Goal: Task Accomplishment & Management: Use online tool/utility

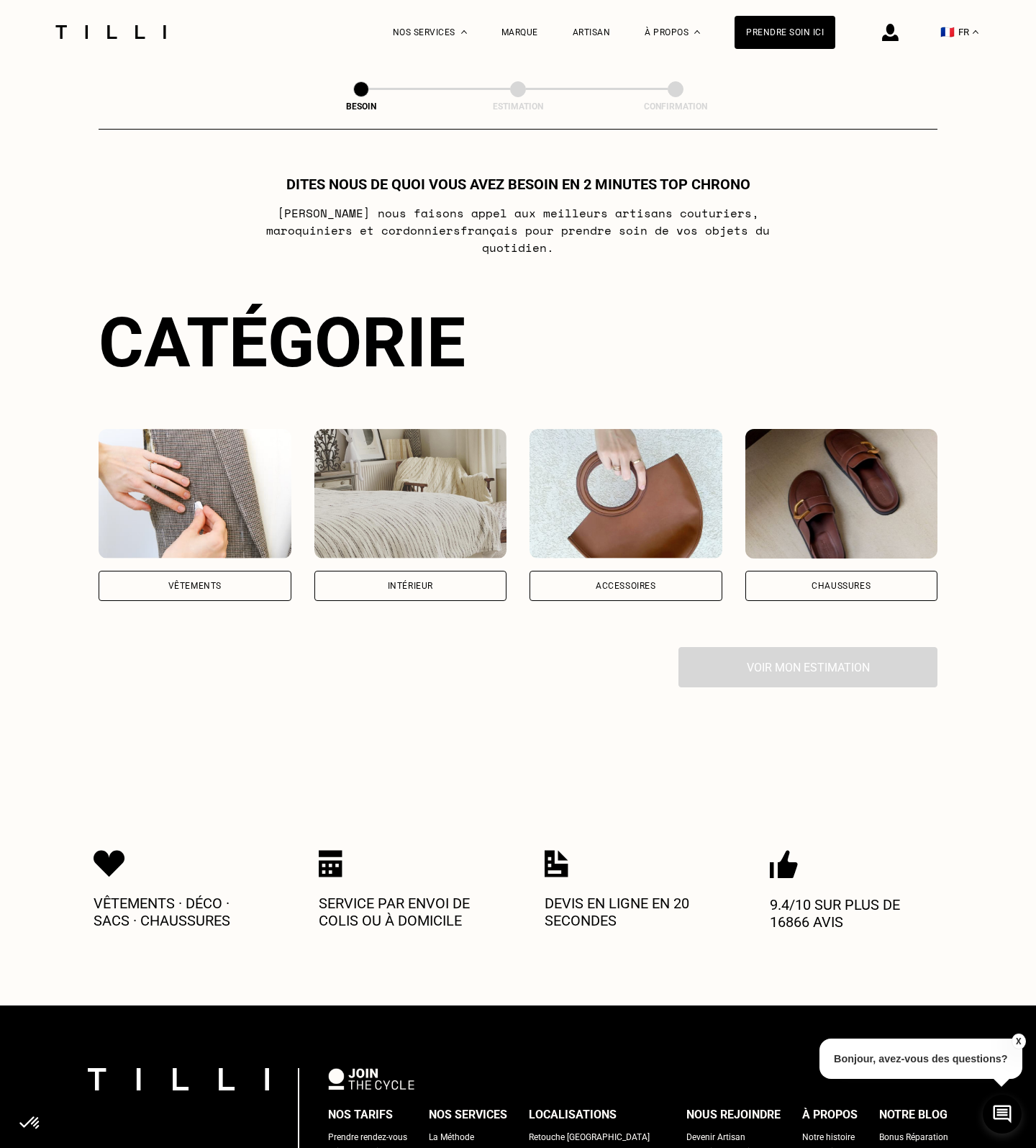
click at [204, 576] on div "Vêtements" at bounding box center [195, 586] width 193 height 30
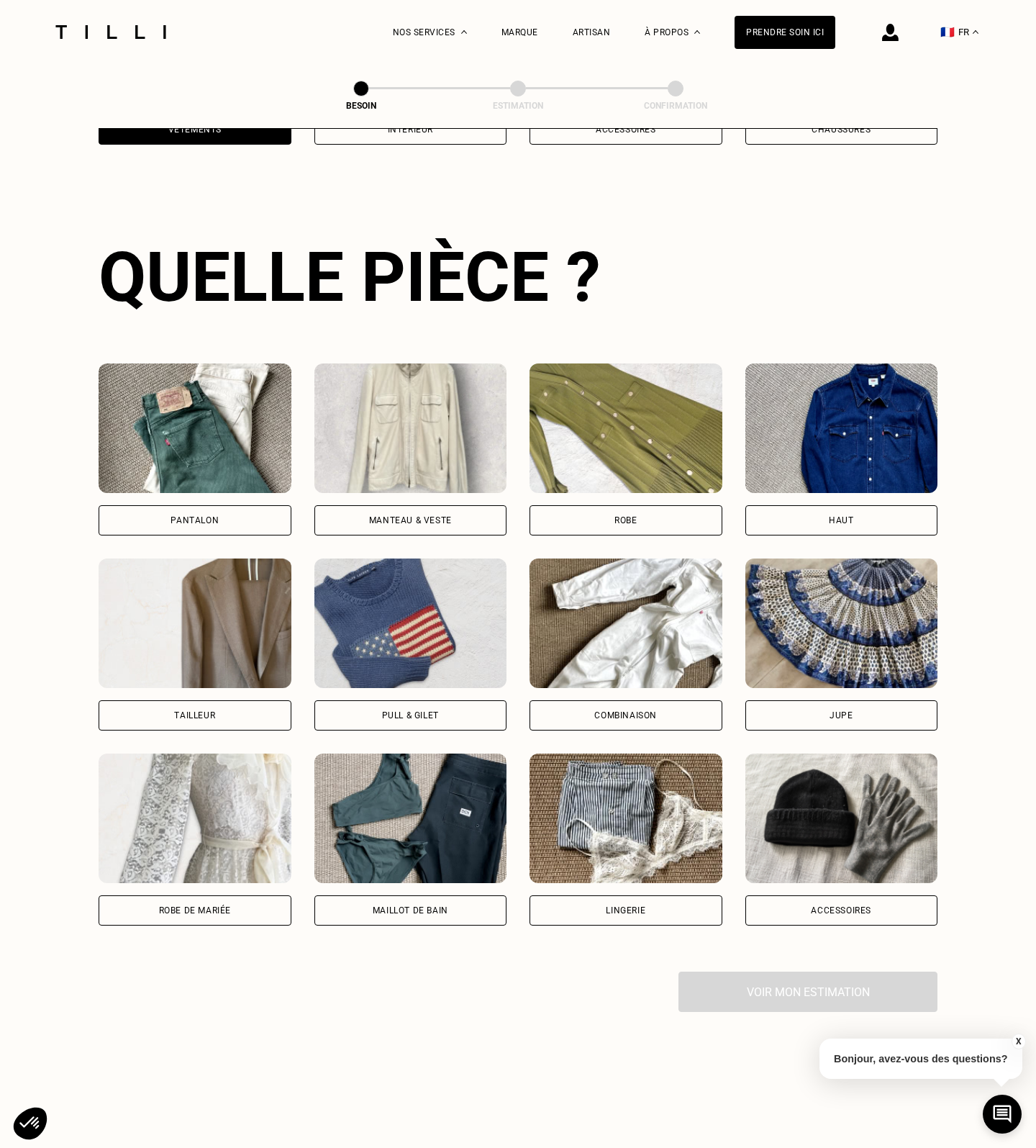
scroll to position [469, 0]
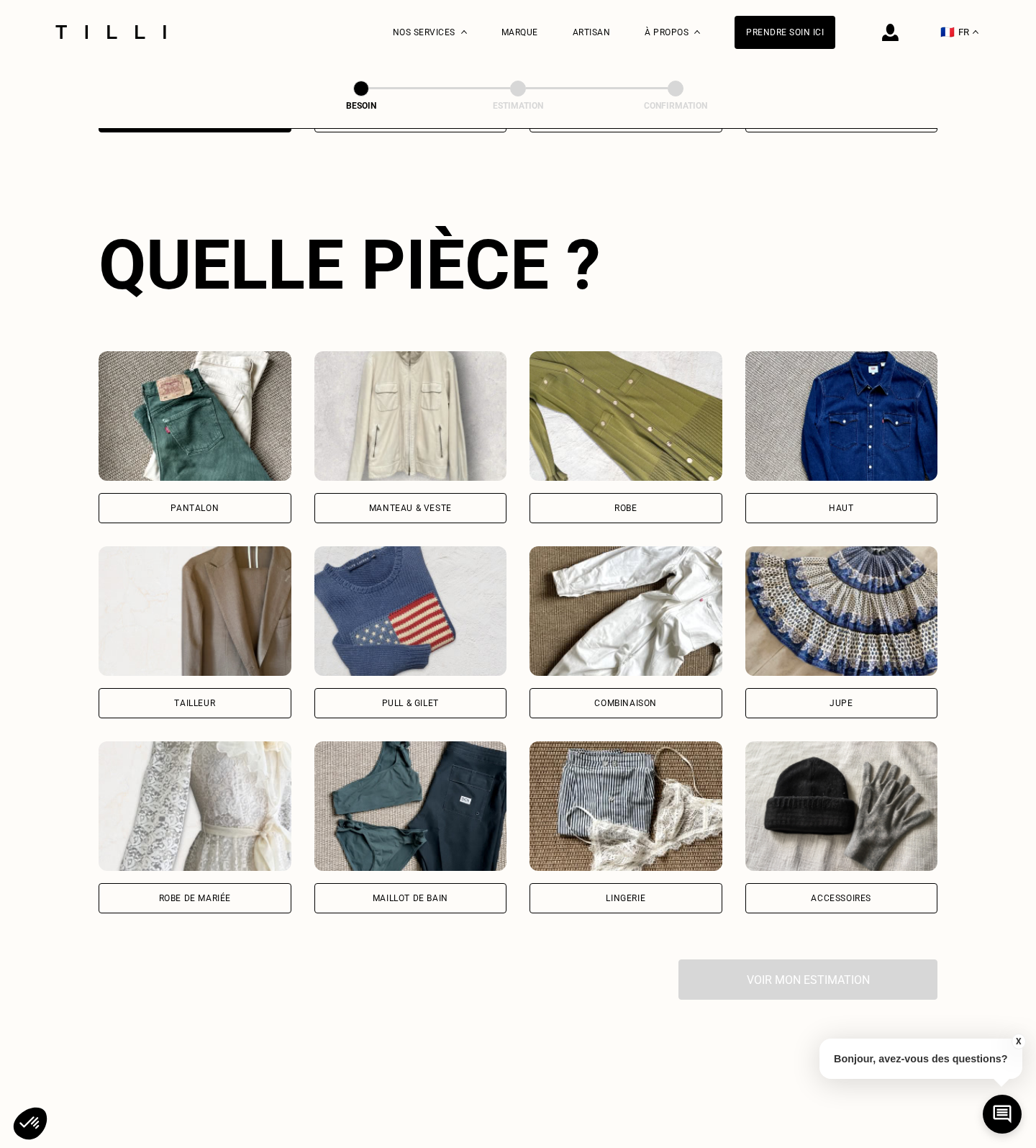
click at [189, 503] on div "Pantalon" at bounding box center [195, 507] width 48 height 8
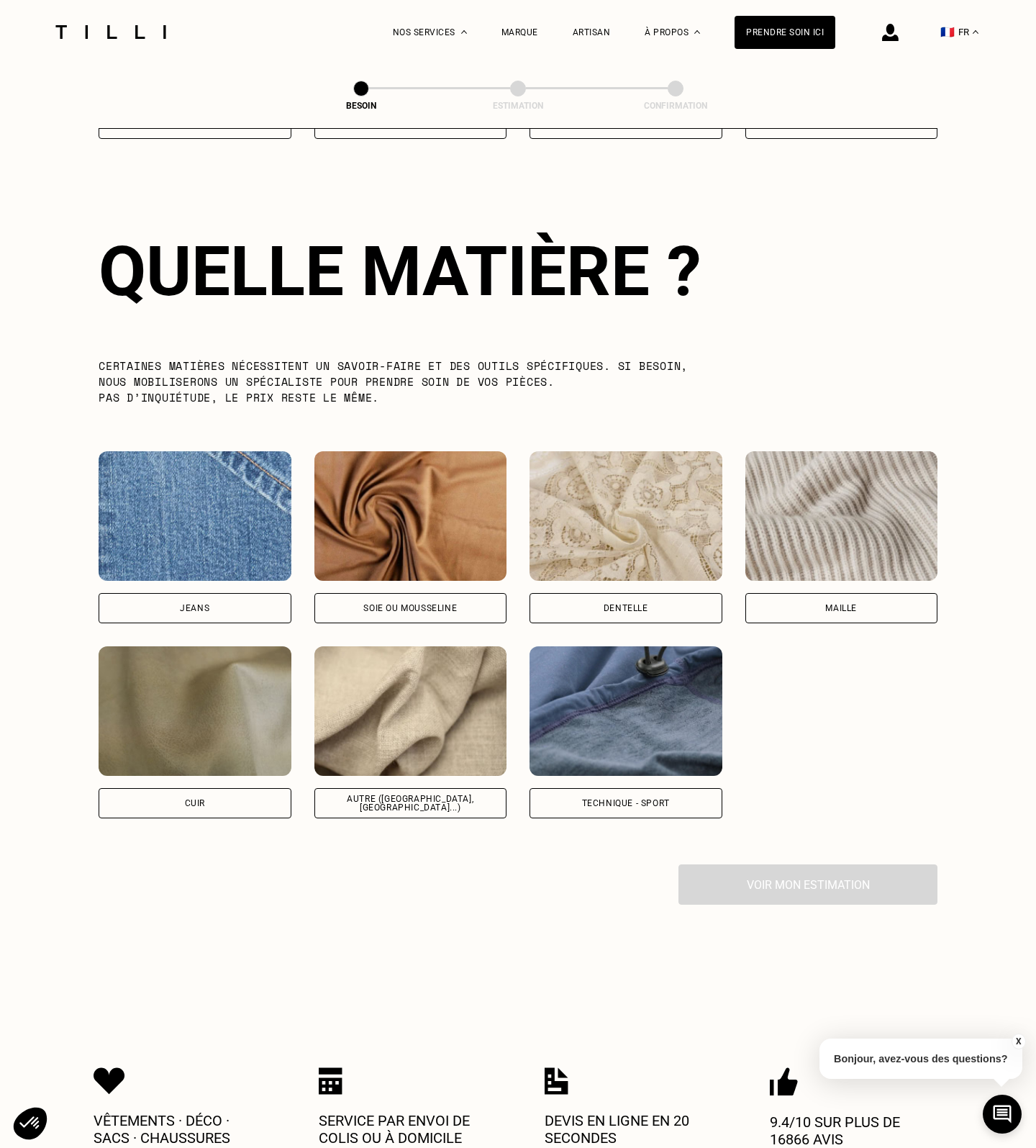
scroll to position [1249, 0]
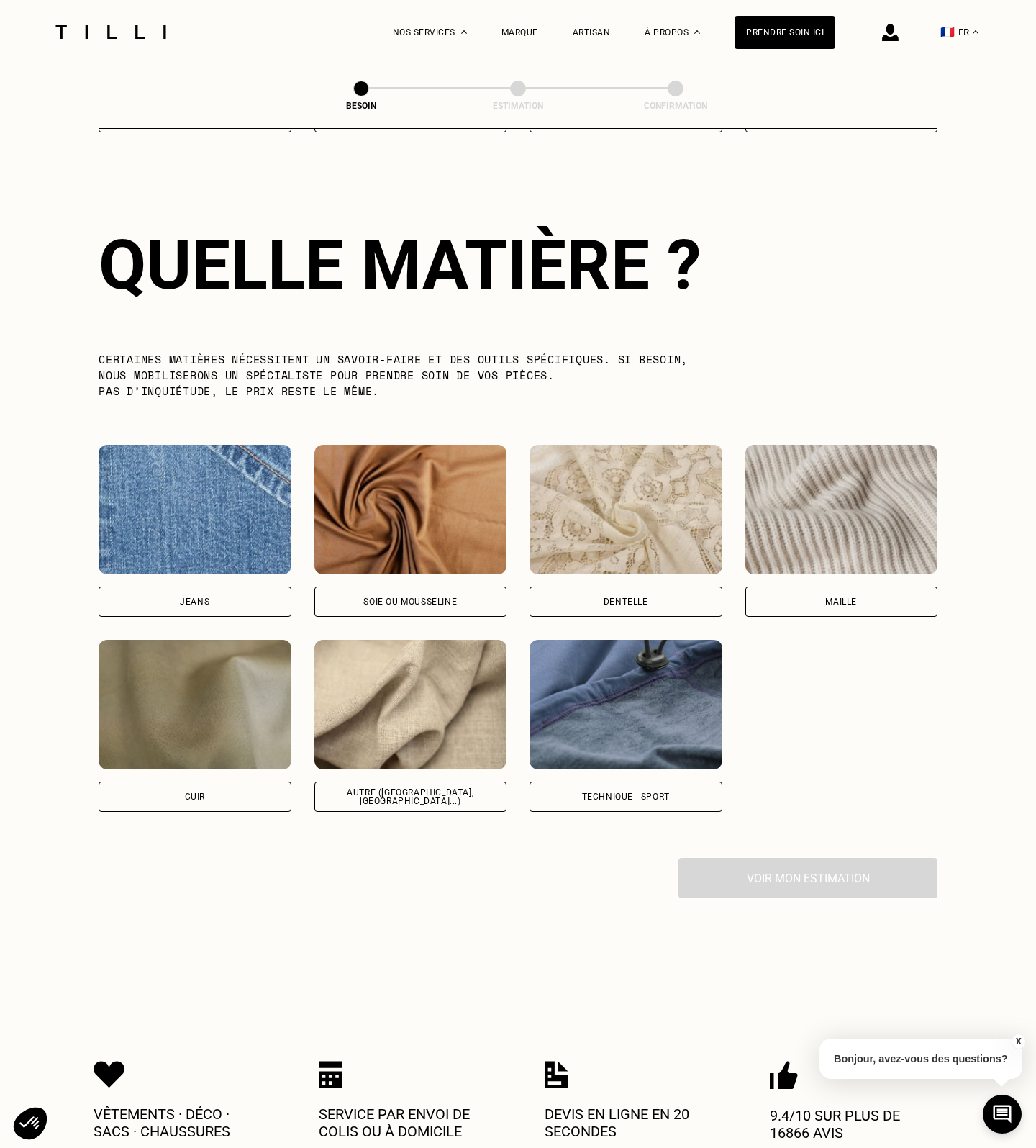
click at [192, 597] on div "Jeans" at bounding box center [194, 601] width 29 height 8
select select "FR"
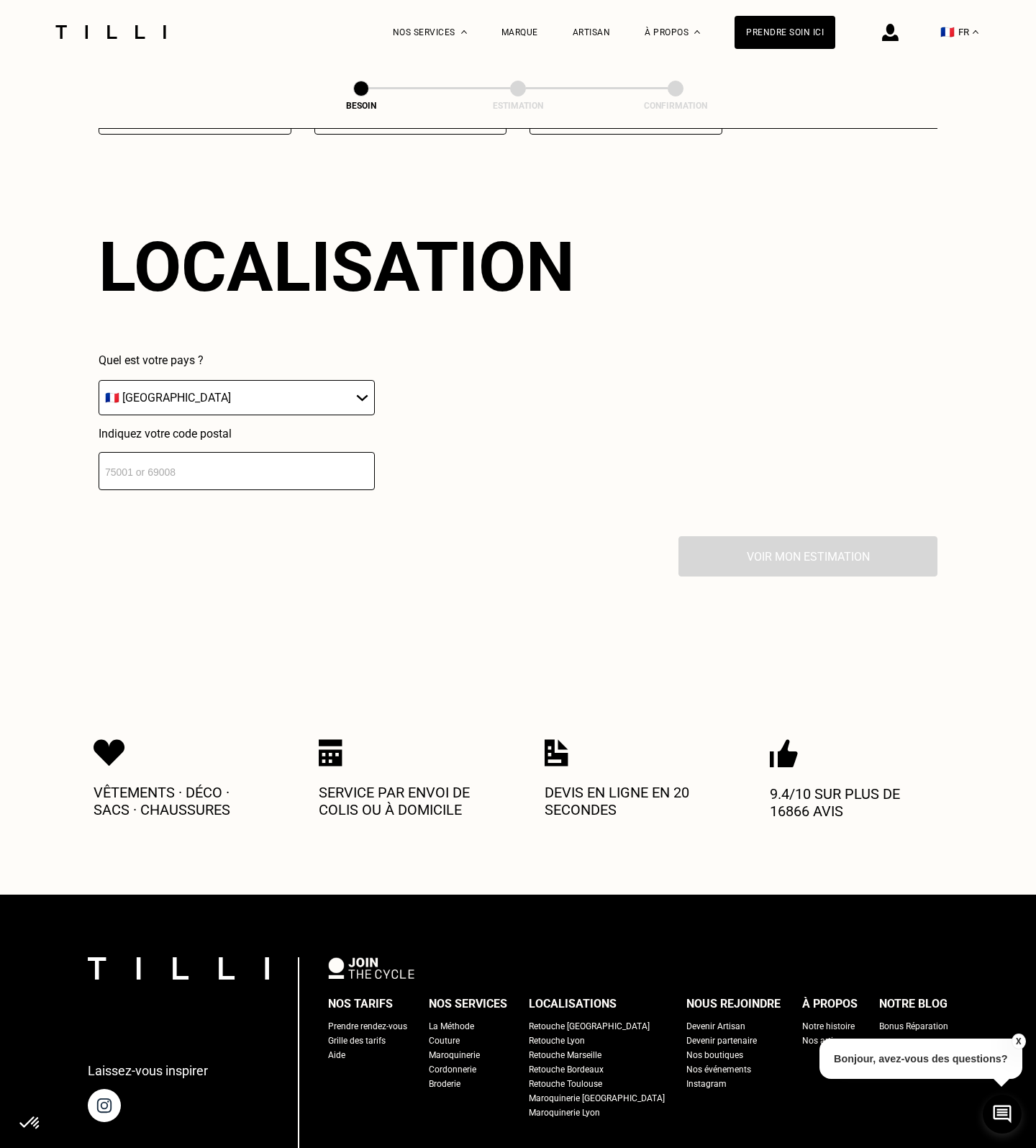
scroll to position [1929, 0]
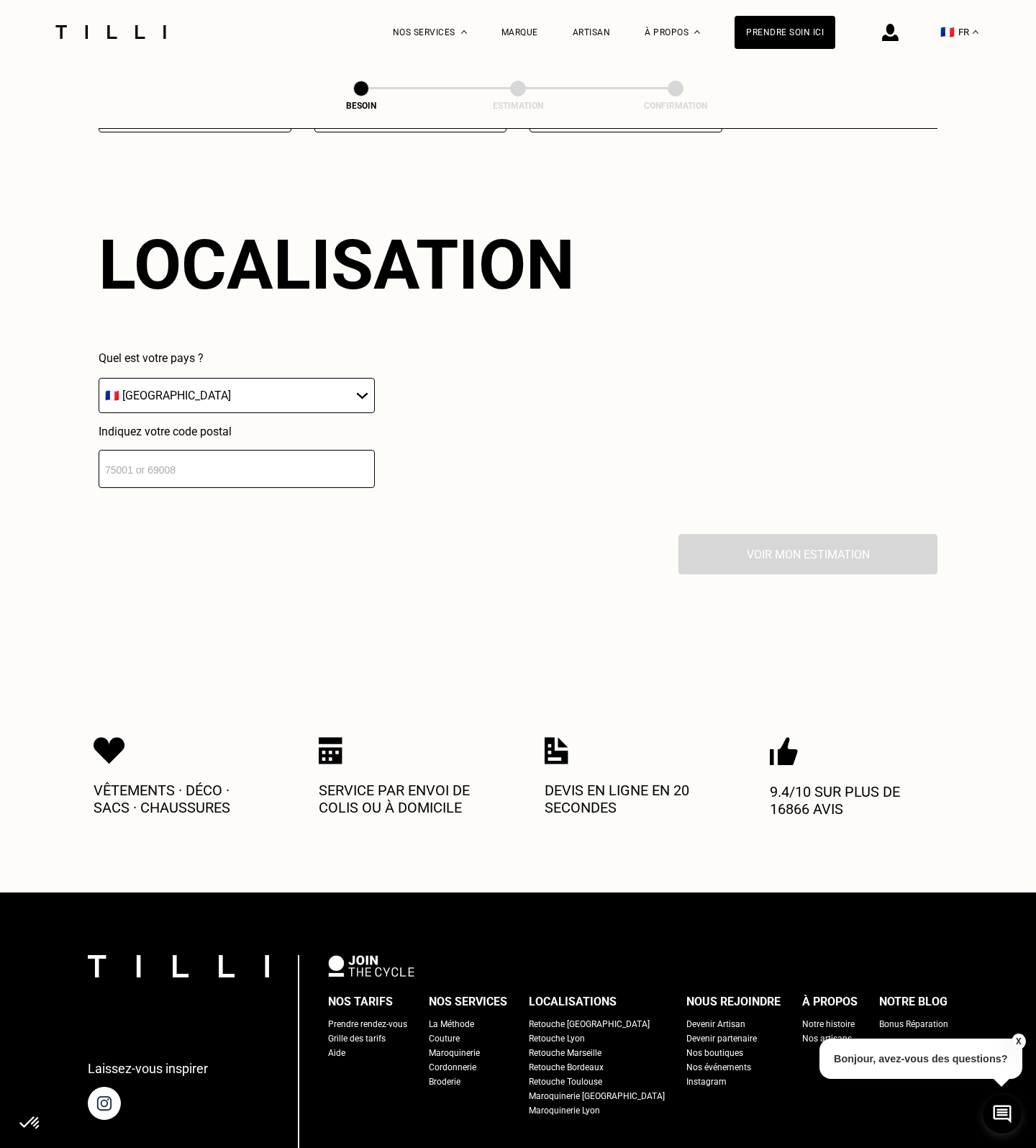
click at [258, 454] on input "number" at bounding box center [237, 469] width 276 height 38
type input "92150"
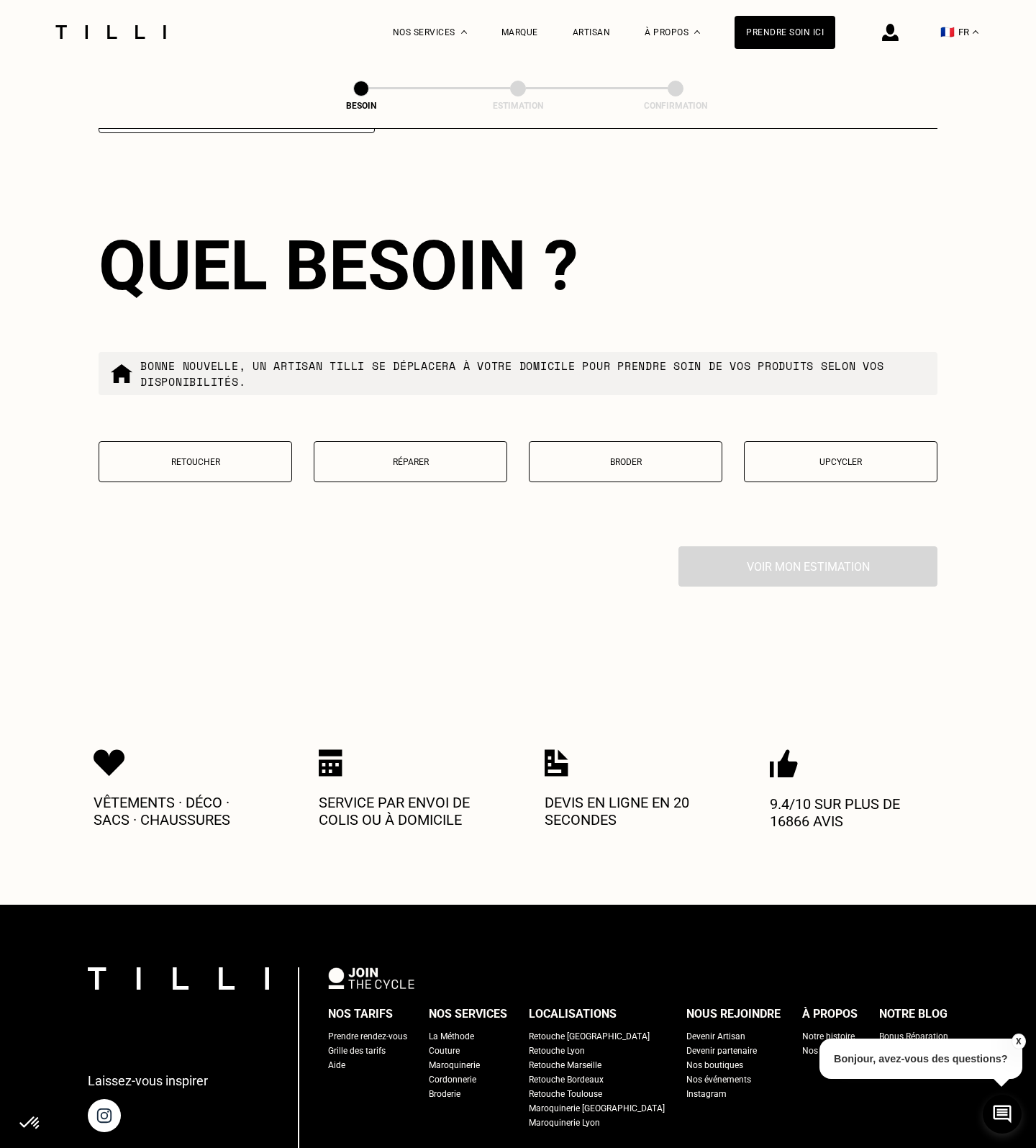
scroll to position [2284, 0]
click at [449, 456] on p "Réparer" at bounding box center [410, 461] width 178 height 10
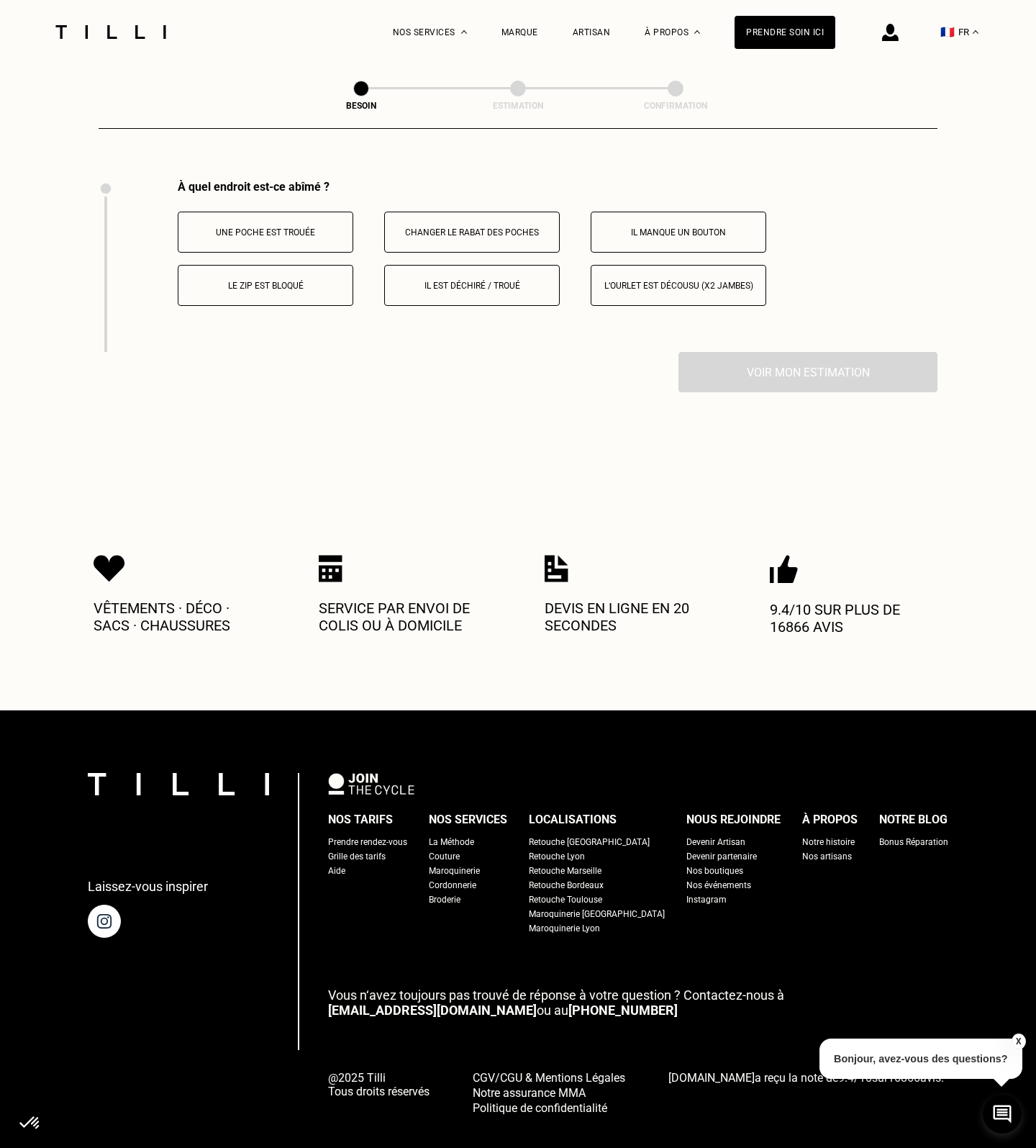
scroll to position [2651, 0]
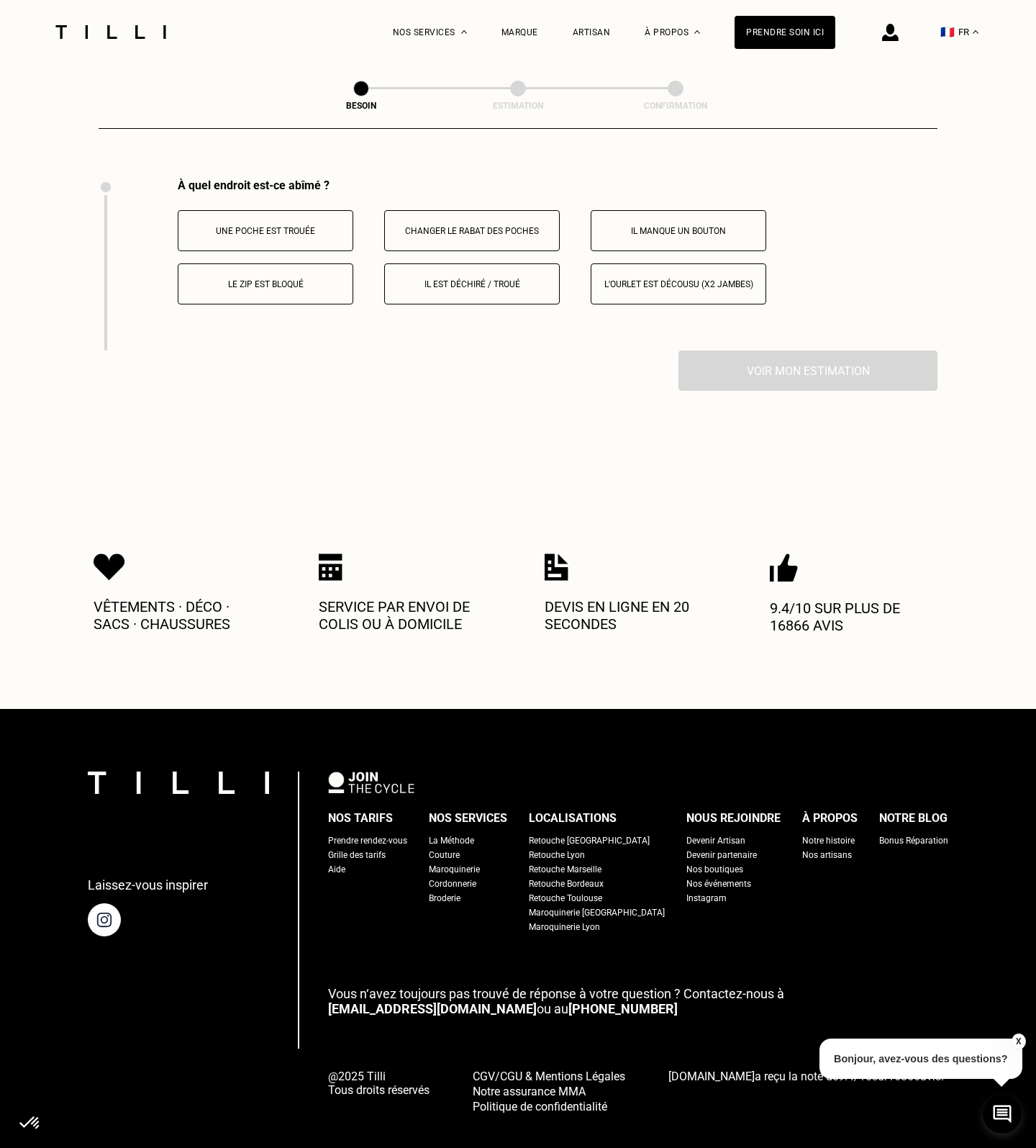
click at [467, 279] on p "Il est déchiré / troué" at bounding box center [472, 284] width 160 height 10
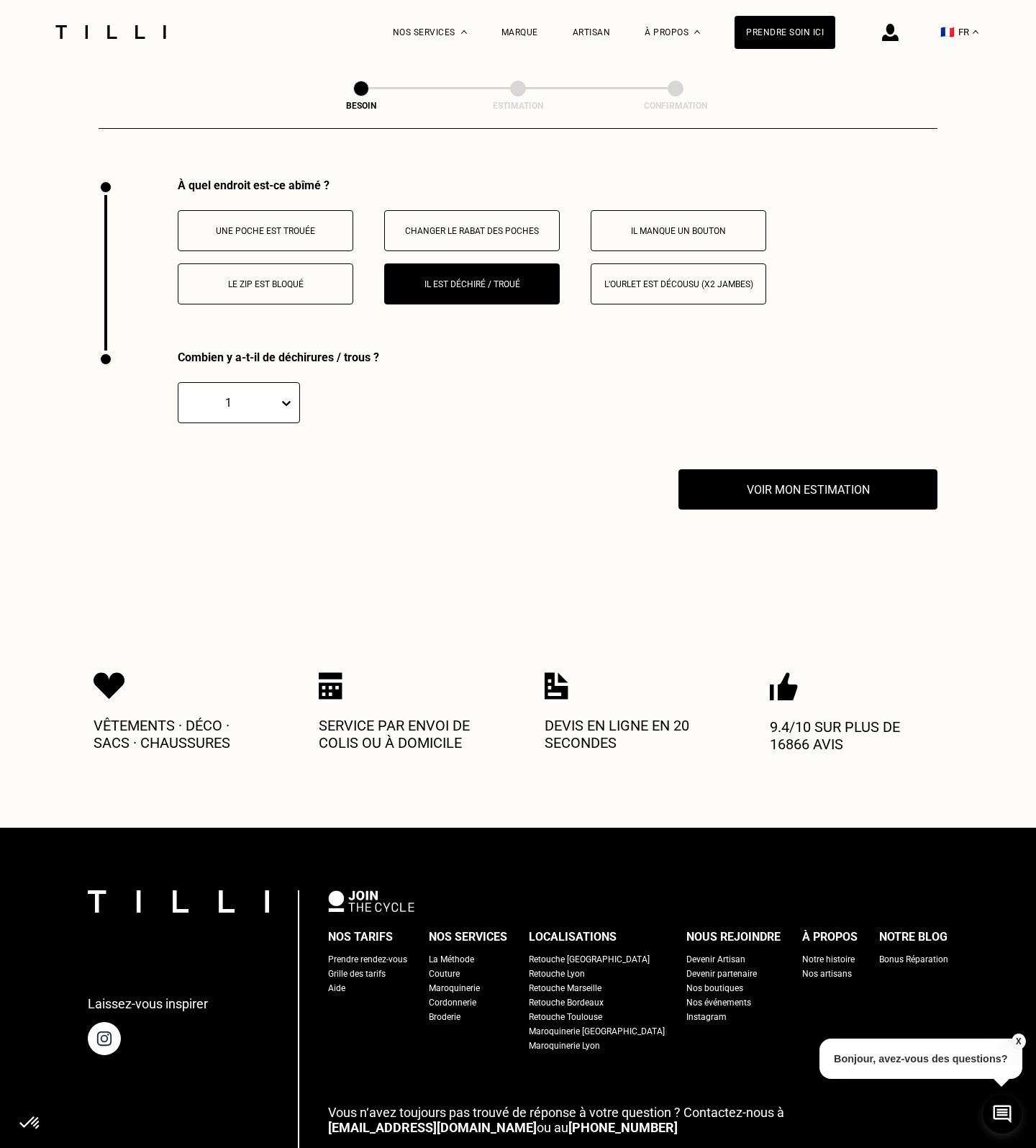
scroll to position [2781, 0]
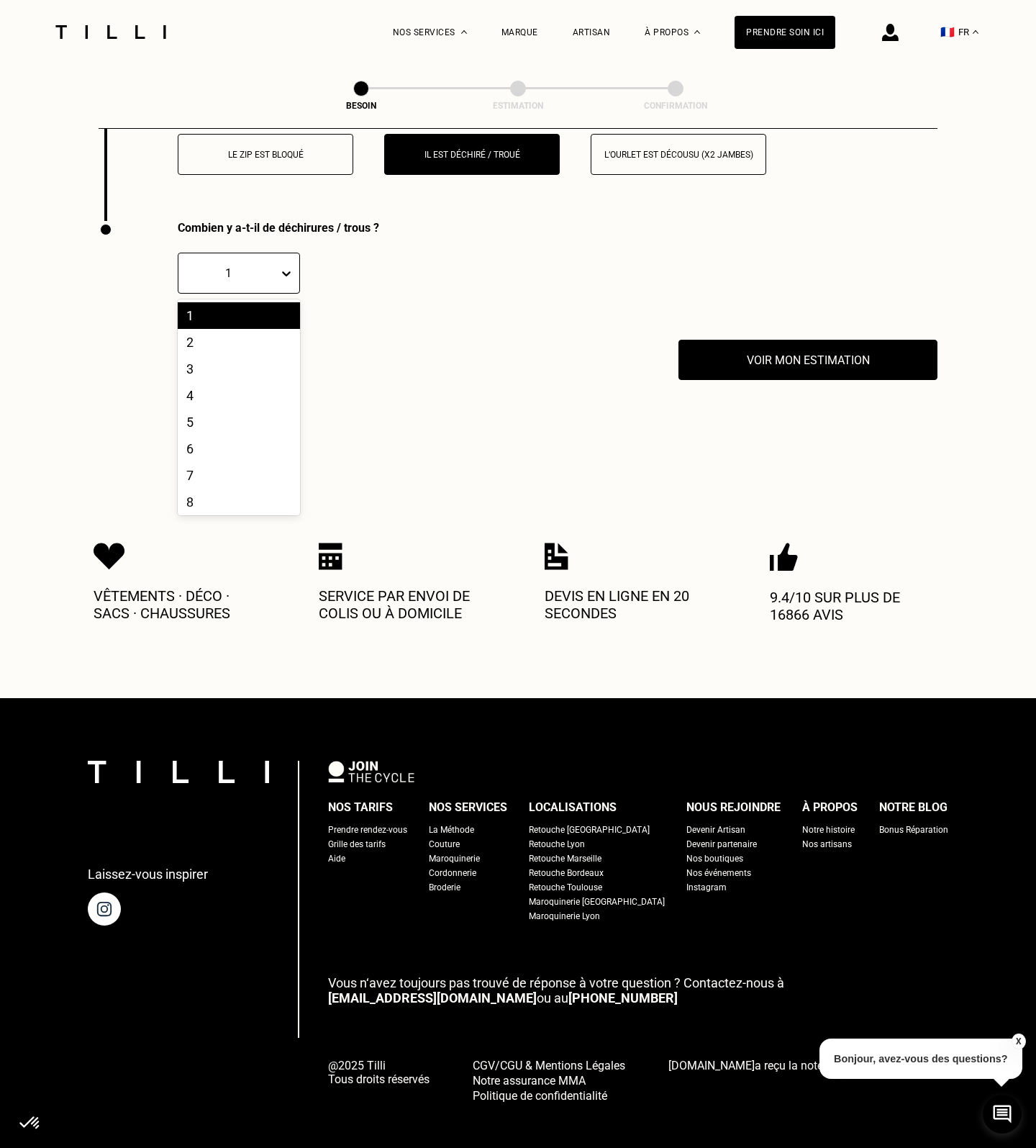
click at [291, 266] on icon at bounding box center [286, 273] width 14 height 14
click at [225, 329] on div "2" at bounding box center [239, 342] width 122 height 26
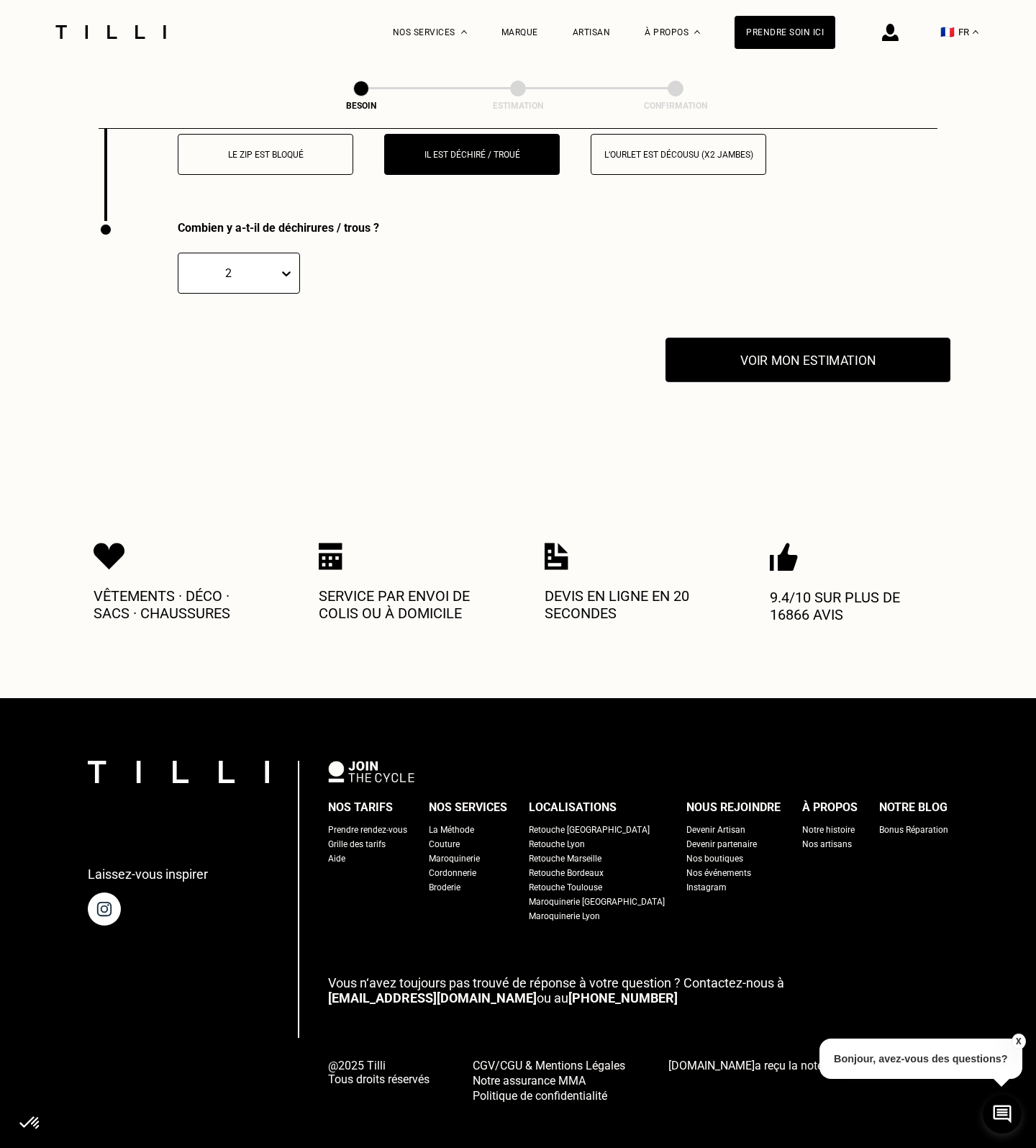
click at [752, 337] on button "Voir mon estimation" at bounding box center [808, 359] width 285 height 44
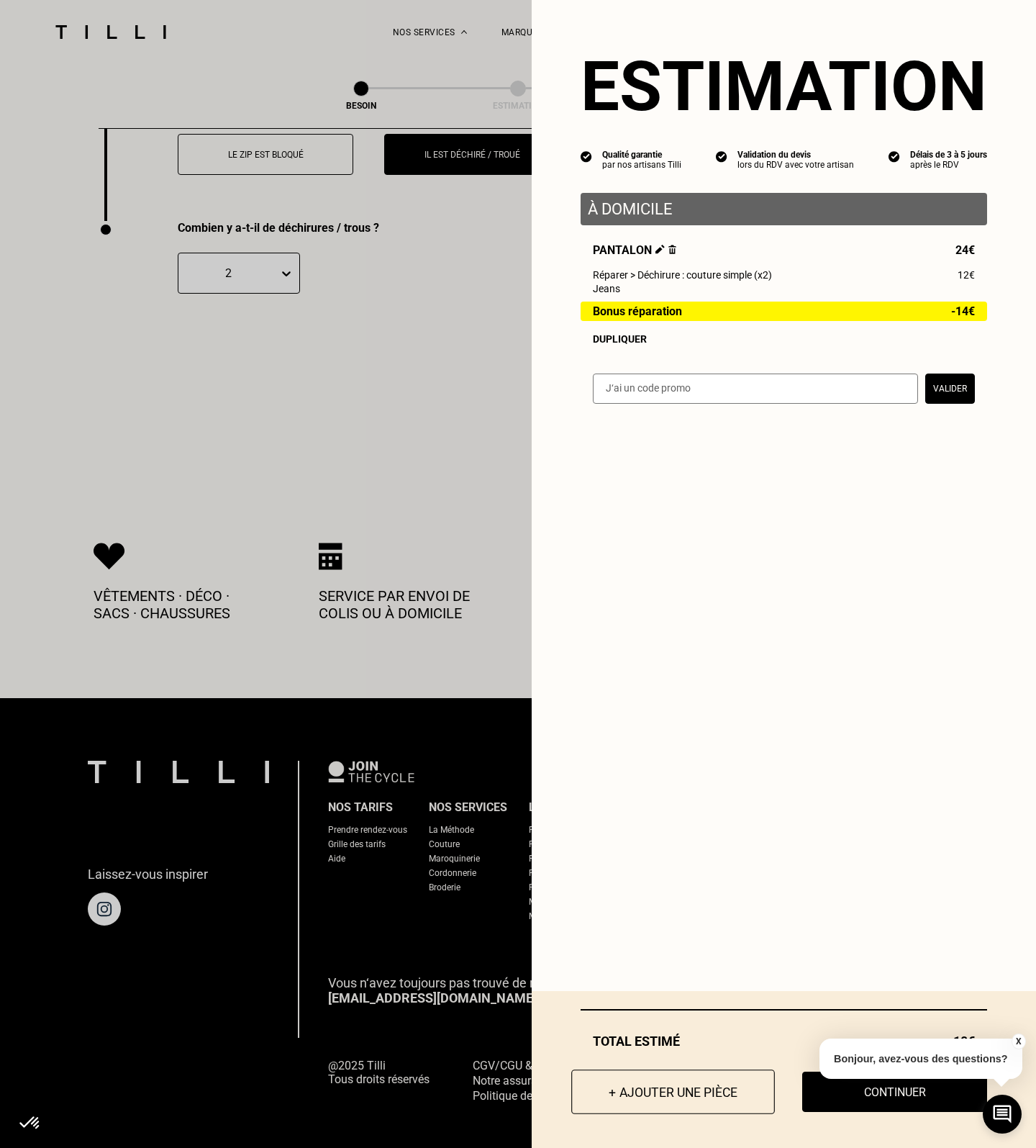
click at [667, 1087] on button "+ Ajouter une pièce" at bounding box center [672, 1091] width 204 height 44
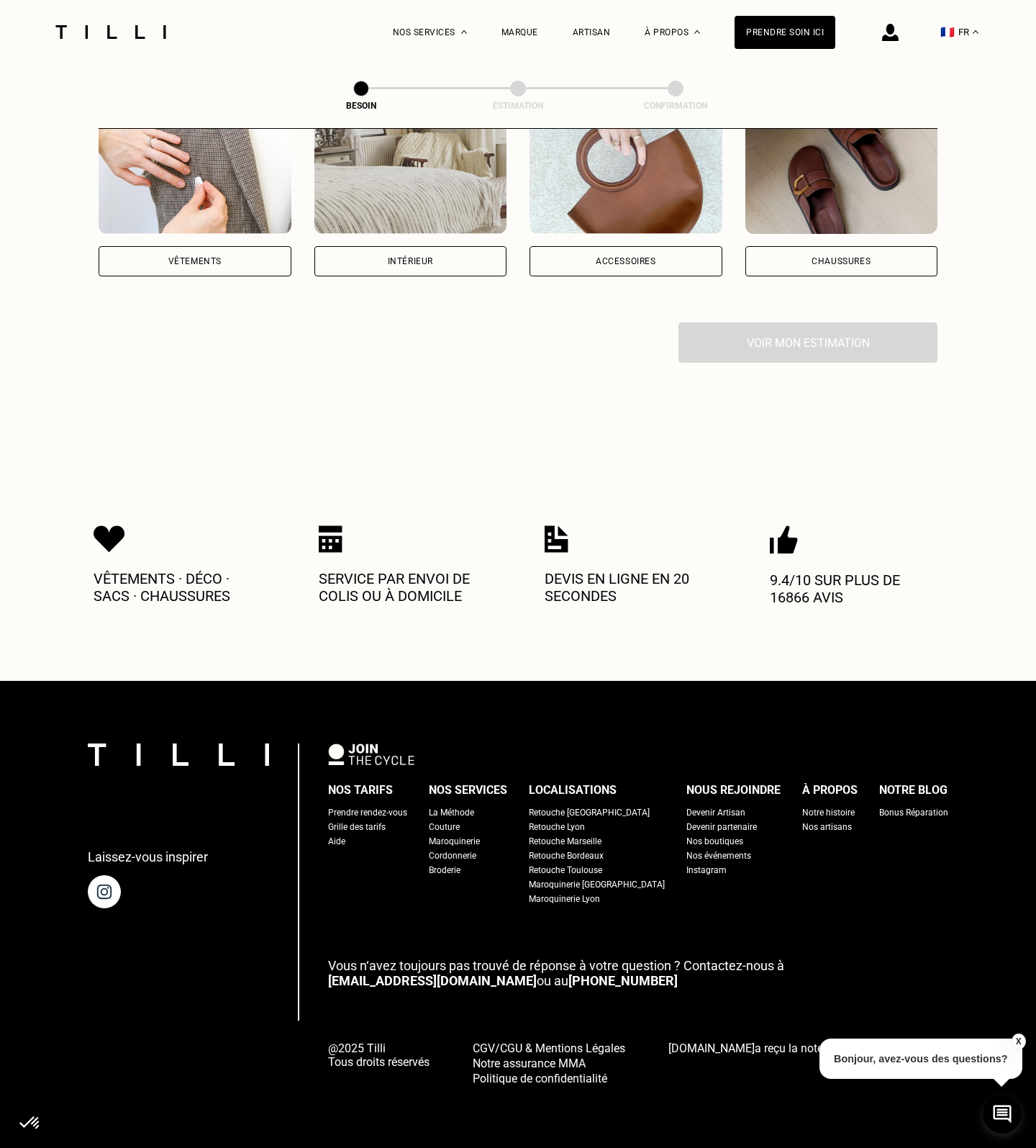
scroll to position [0, 0]
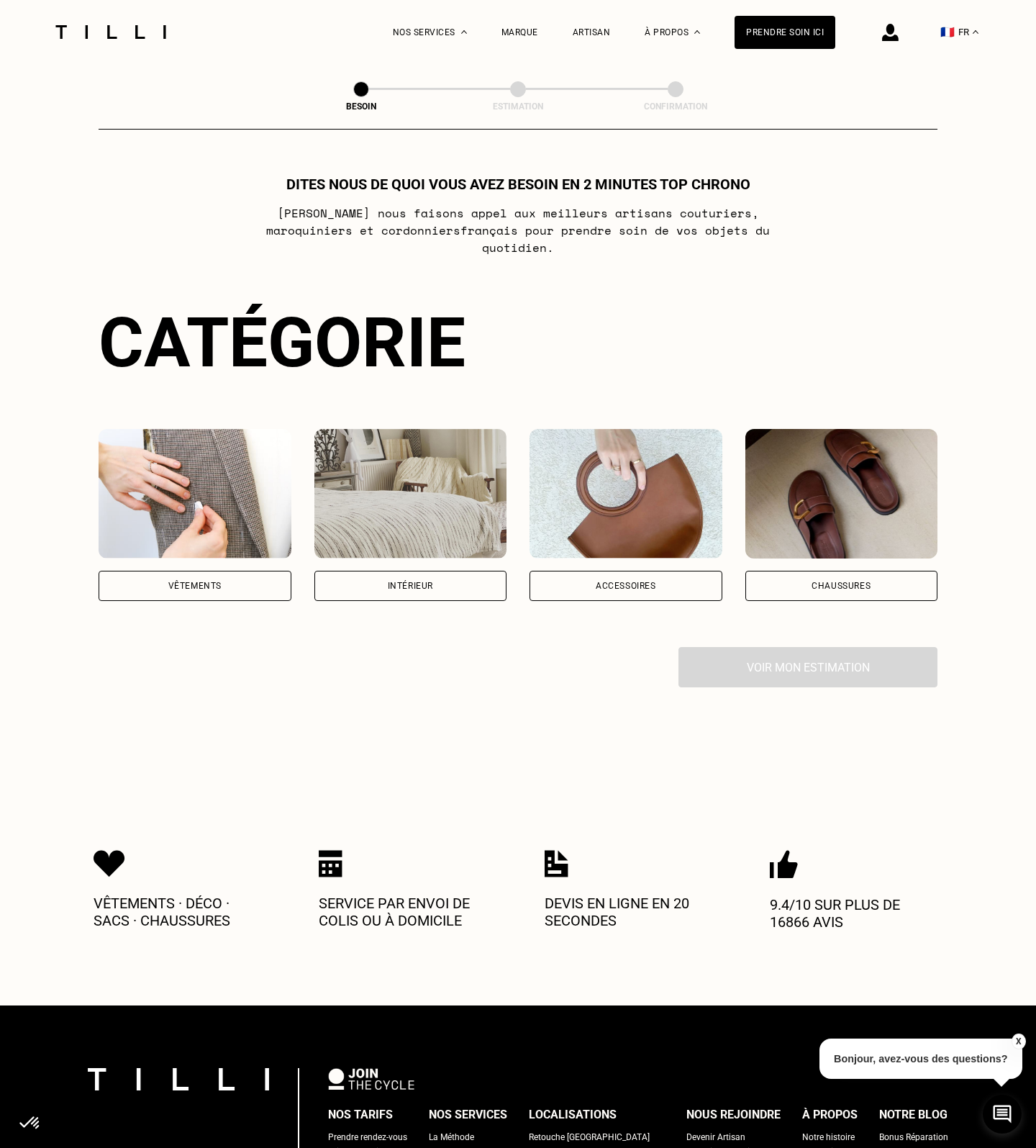
click at [192, 576] on div "Vêtements" at bounding box center [195, 586] width 193 height 30
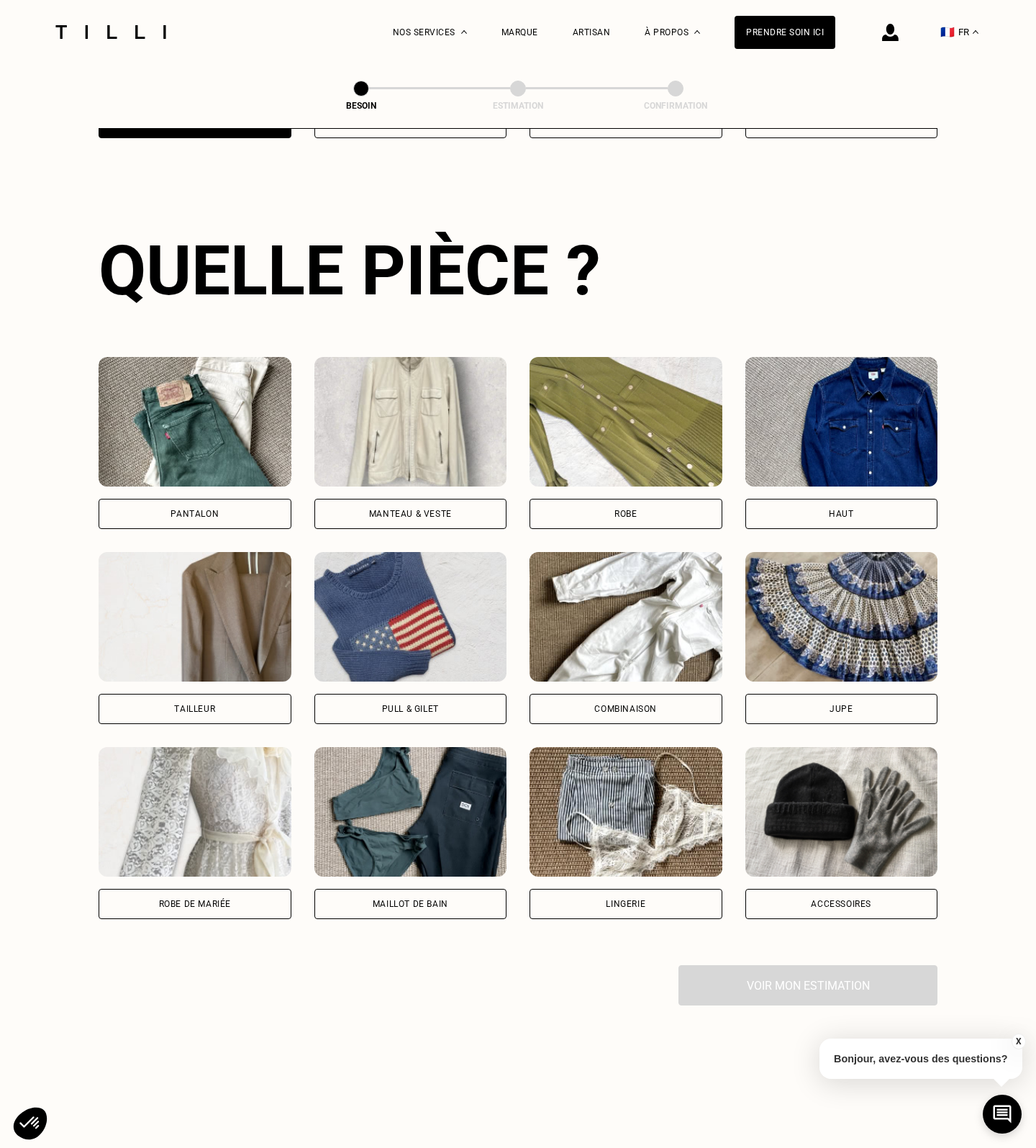
scroll to position [469, 0]
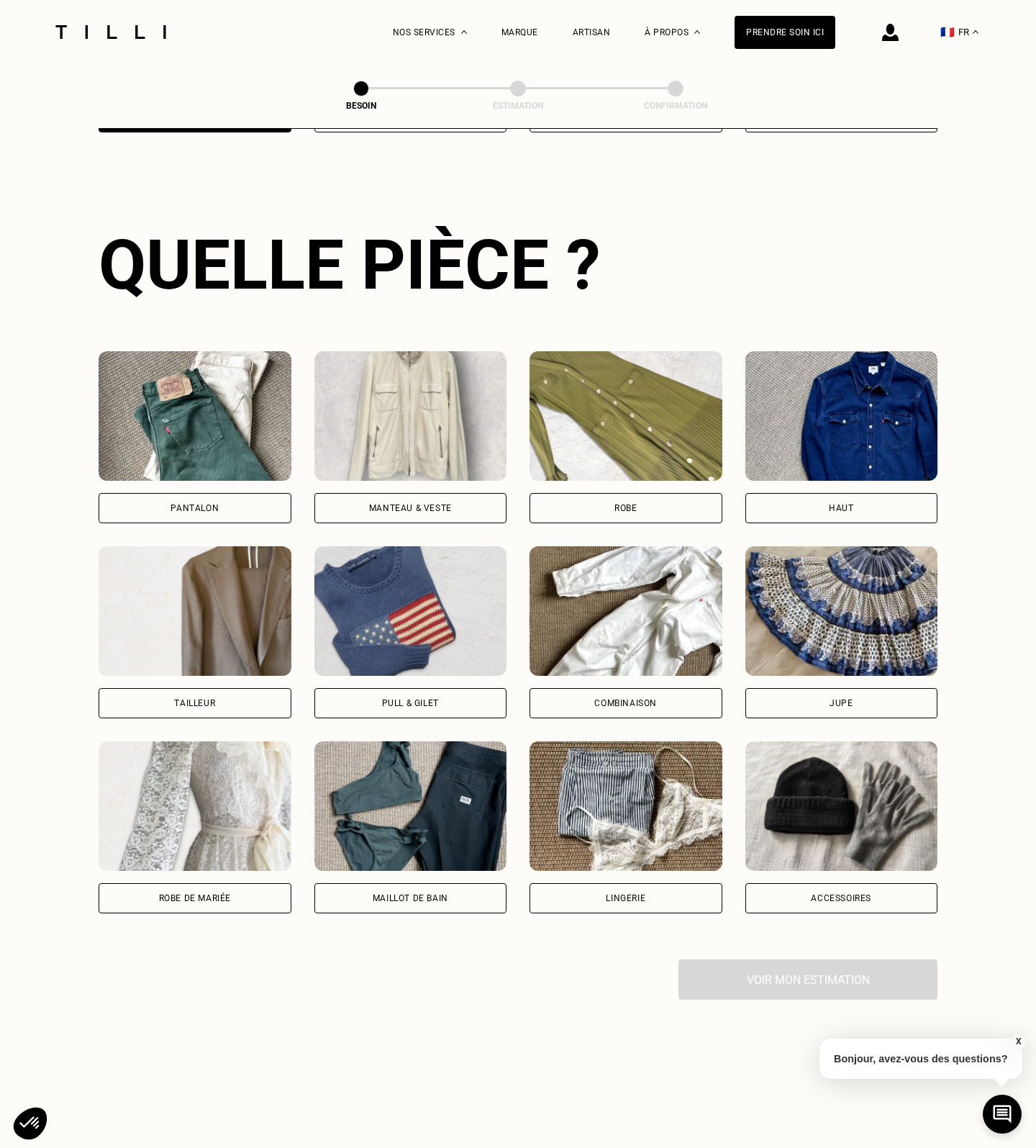
click at [227, 502] on div "Pantalon" at bounding box center [195, 508] width 193 height 30
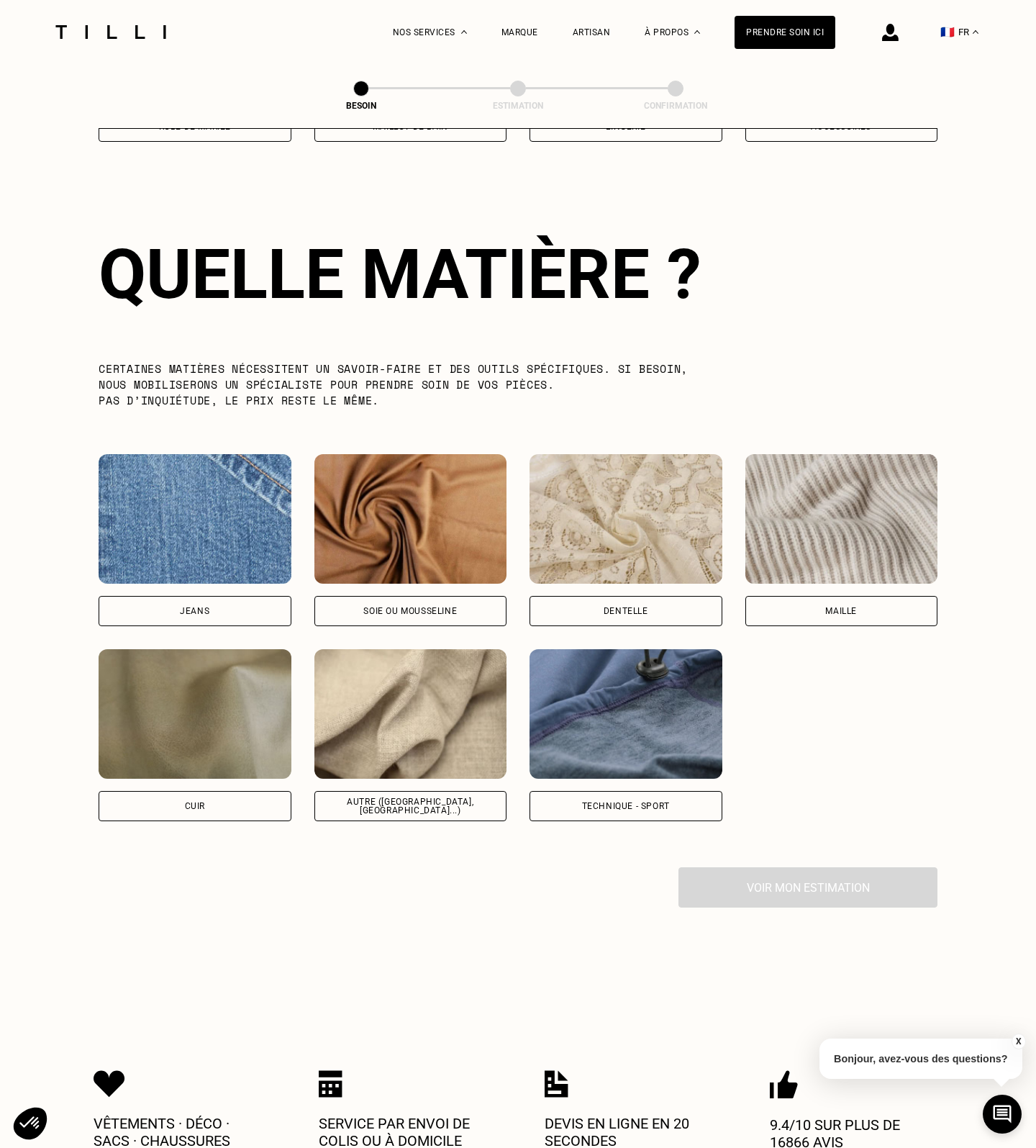
scroll to position [1249, 0]
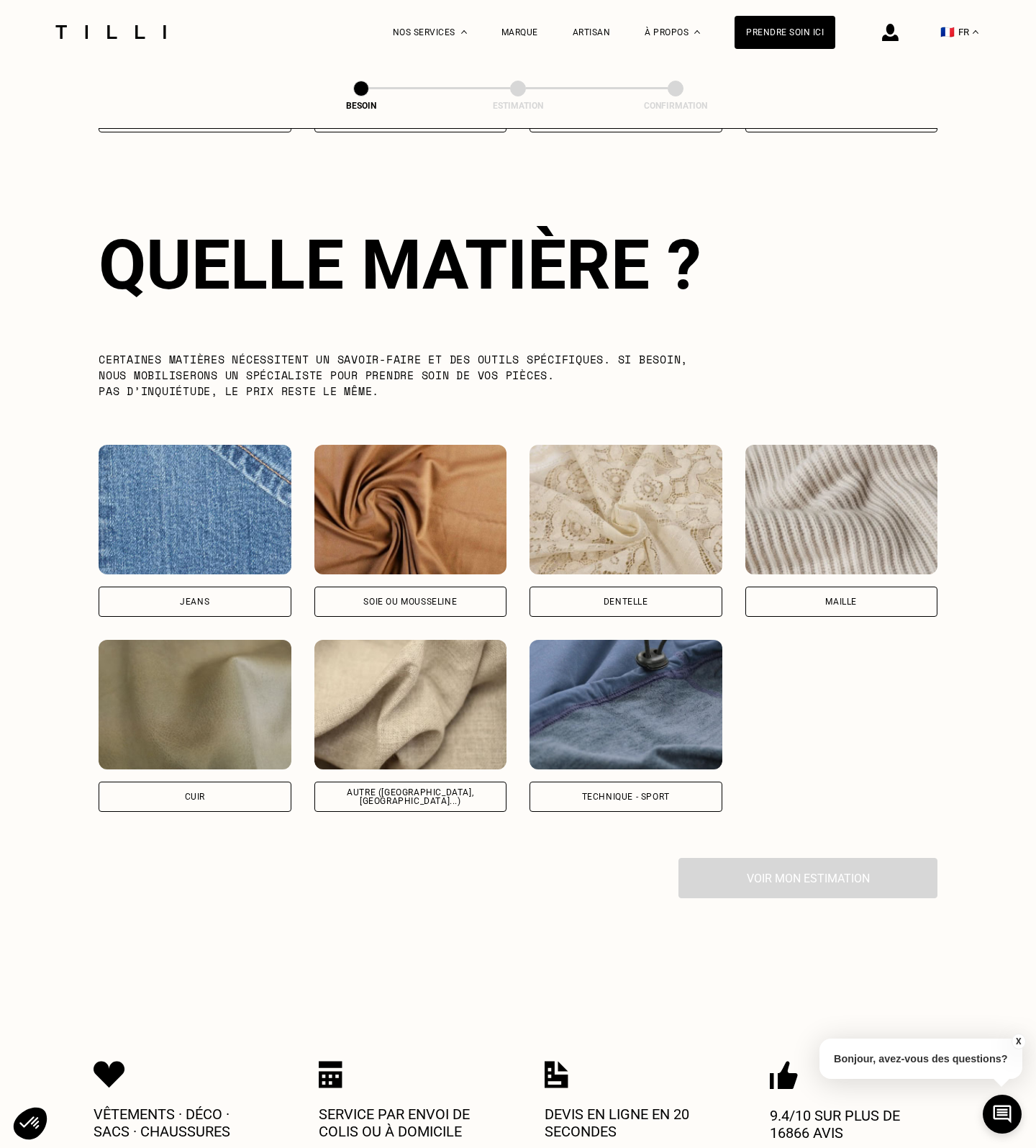
click at [215, 588] on div "Jeans" at bounding box center [195, 602] width 193 height 30
select select "FR"
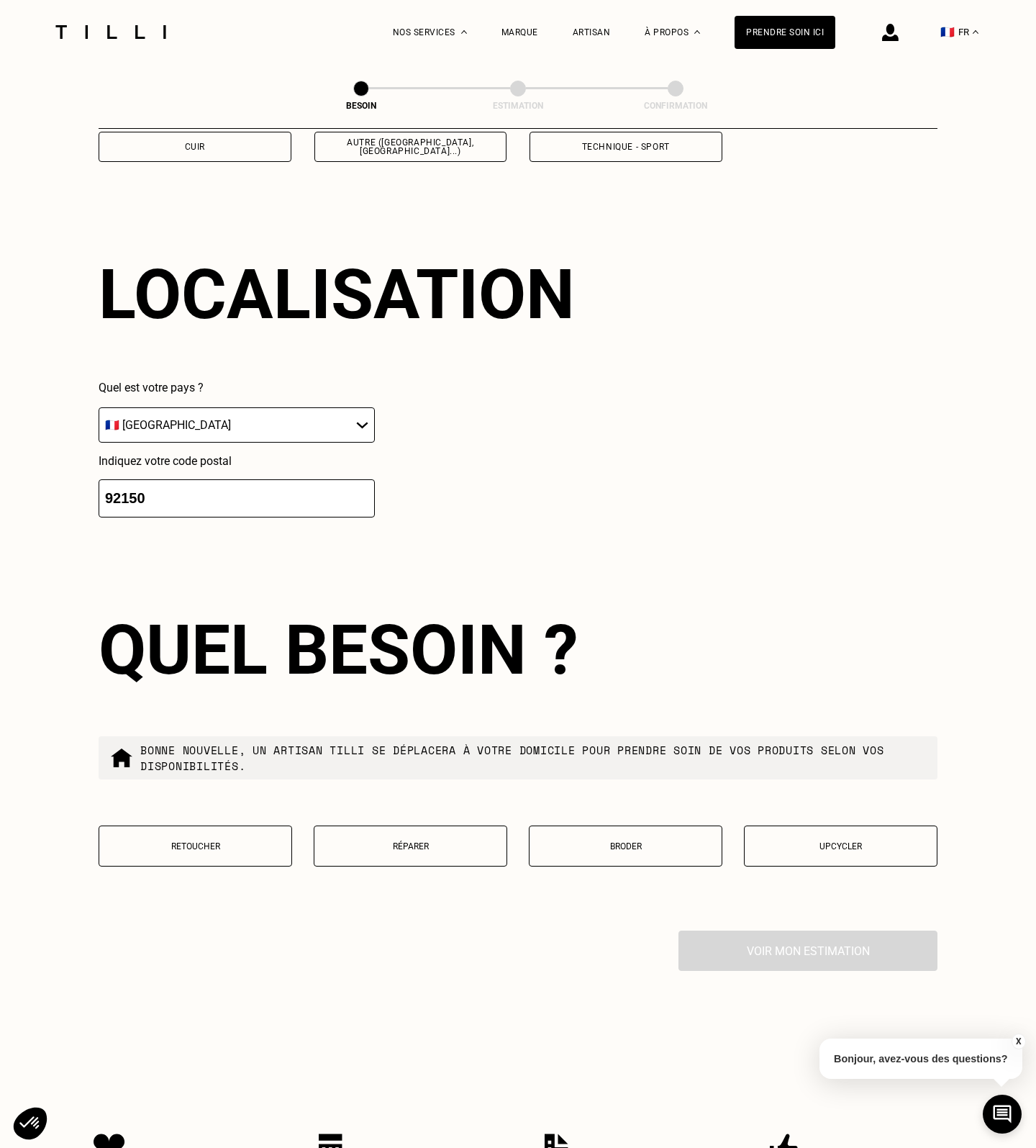
scroll to position [1929, 0]
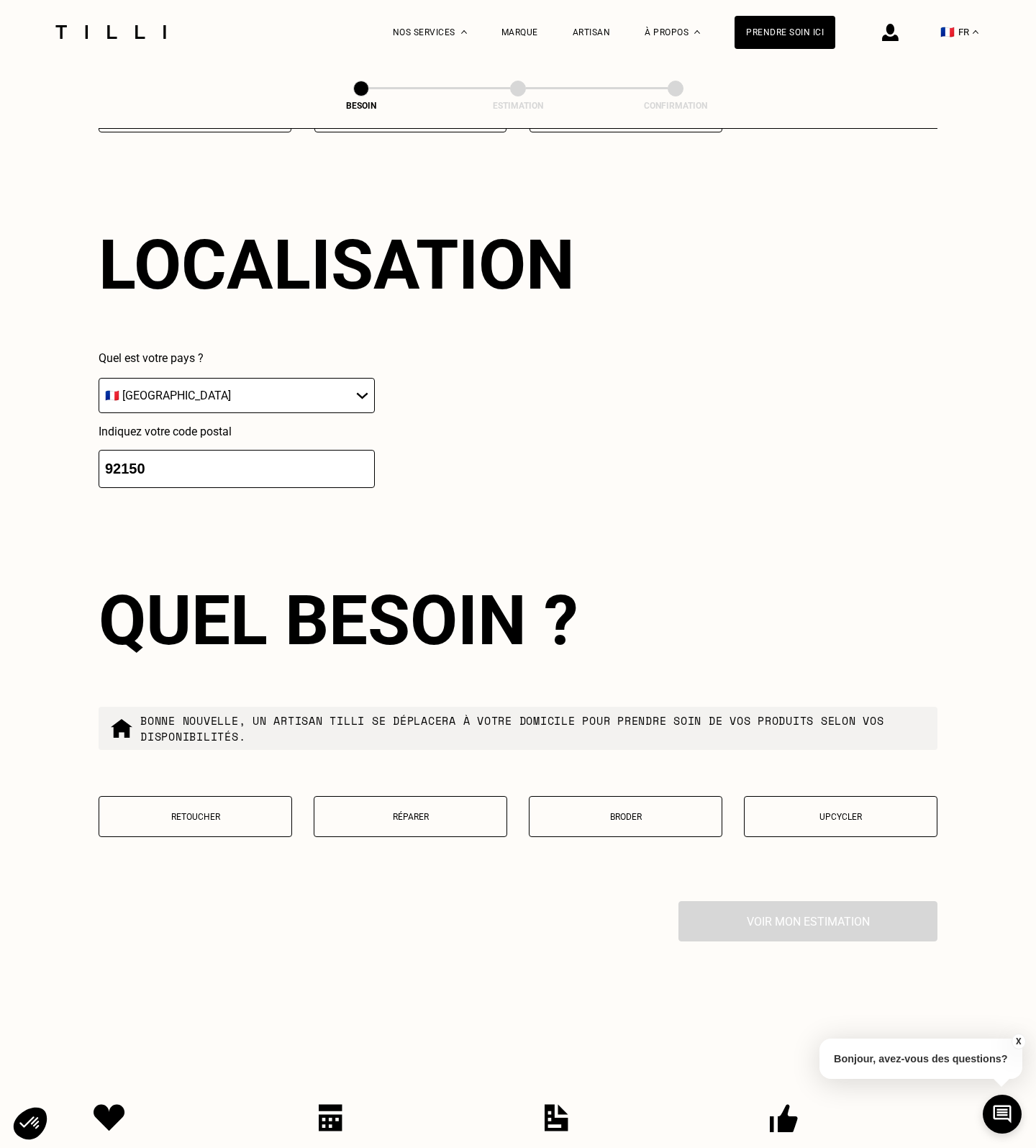
click at [417, 804] on button "Réparer" at bounding box center [411, 816] width 194 height 41
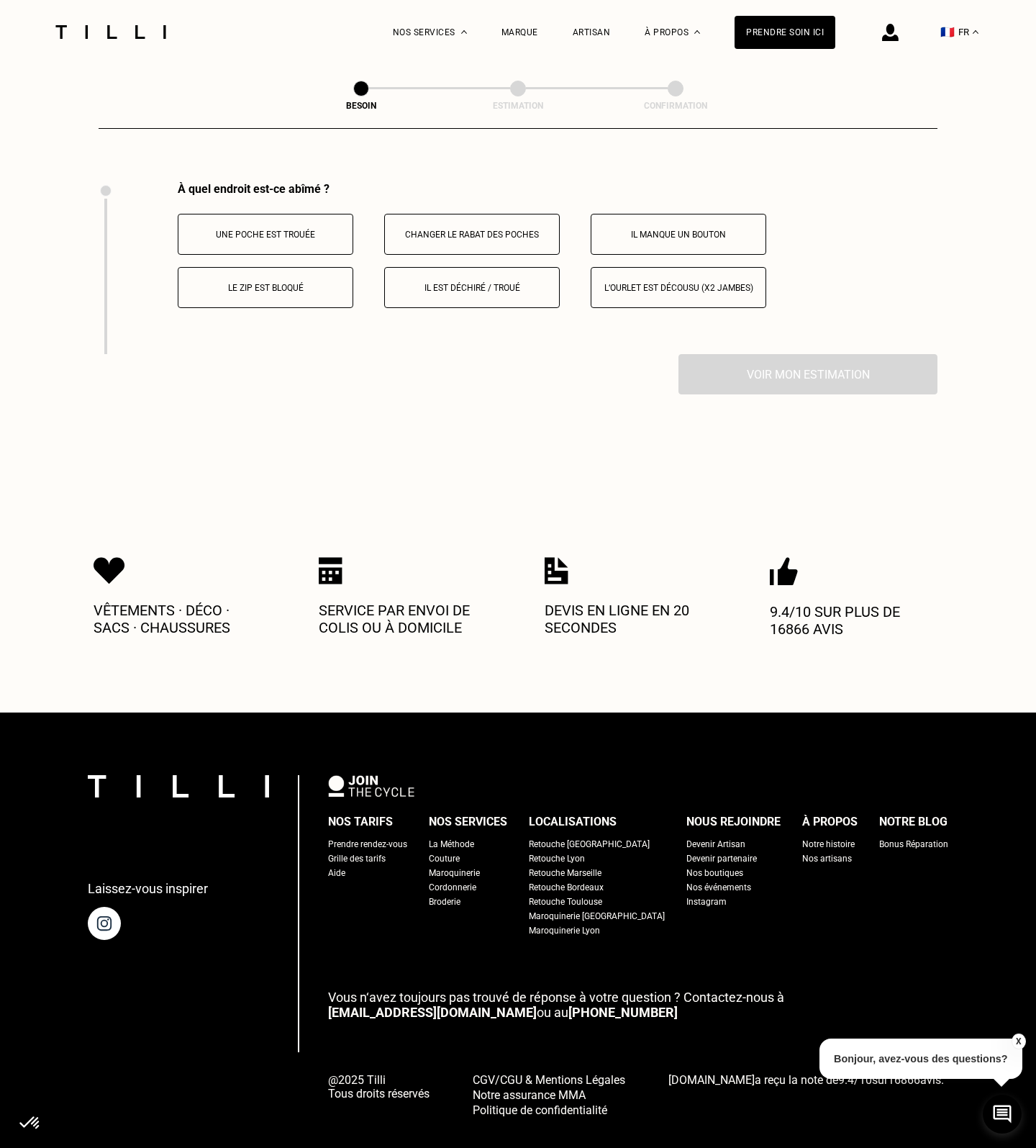
scroll to position [2651, 0]
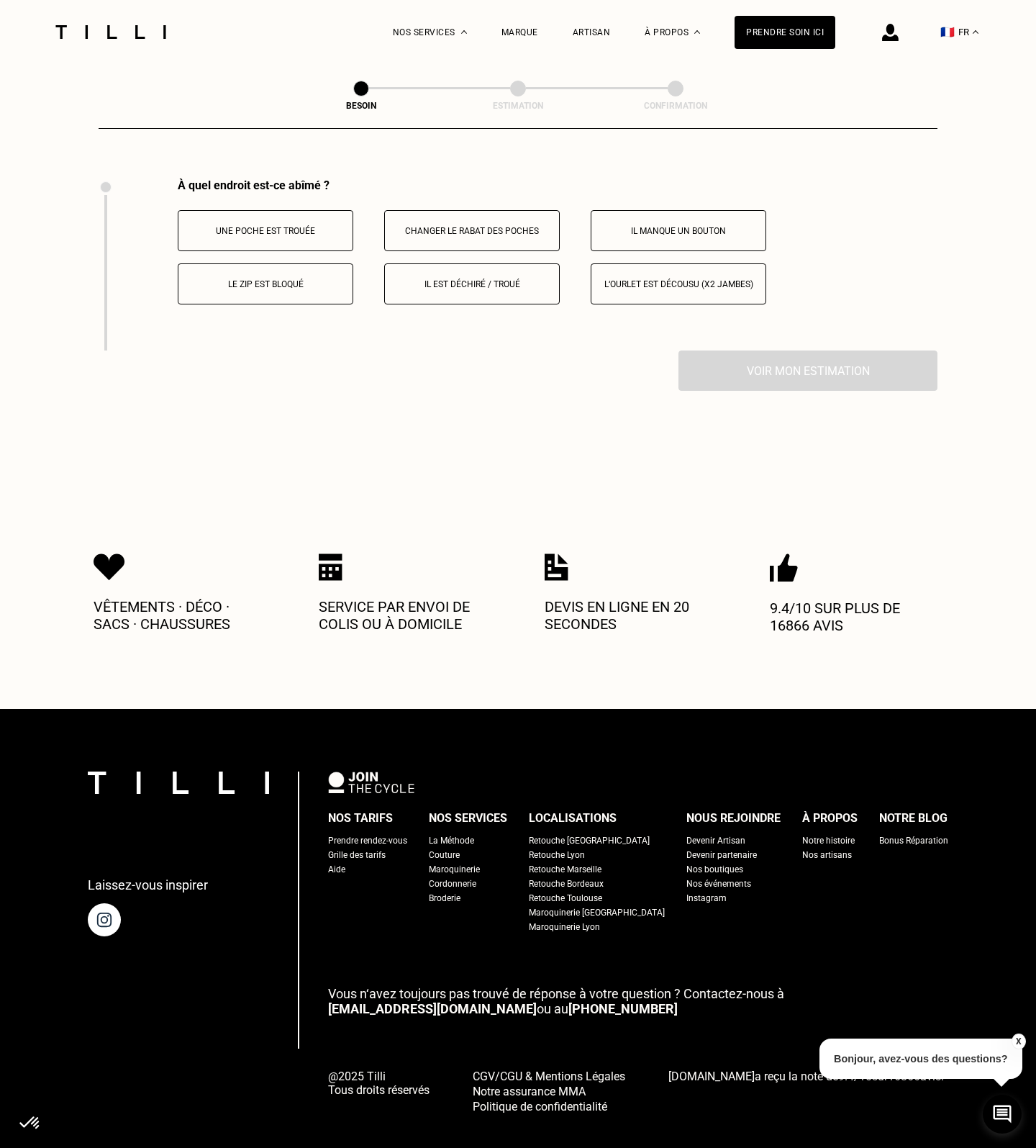
click at [487, 276] on button "Il est déchiré / troué" at bounding box center [472, 284] width 176 height 41
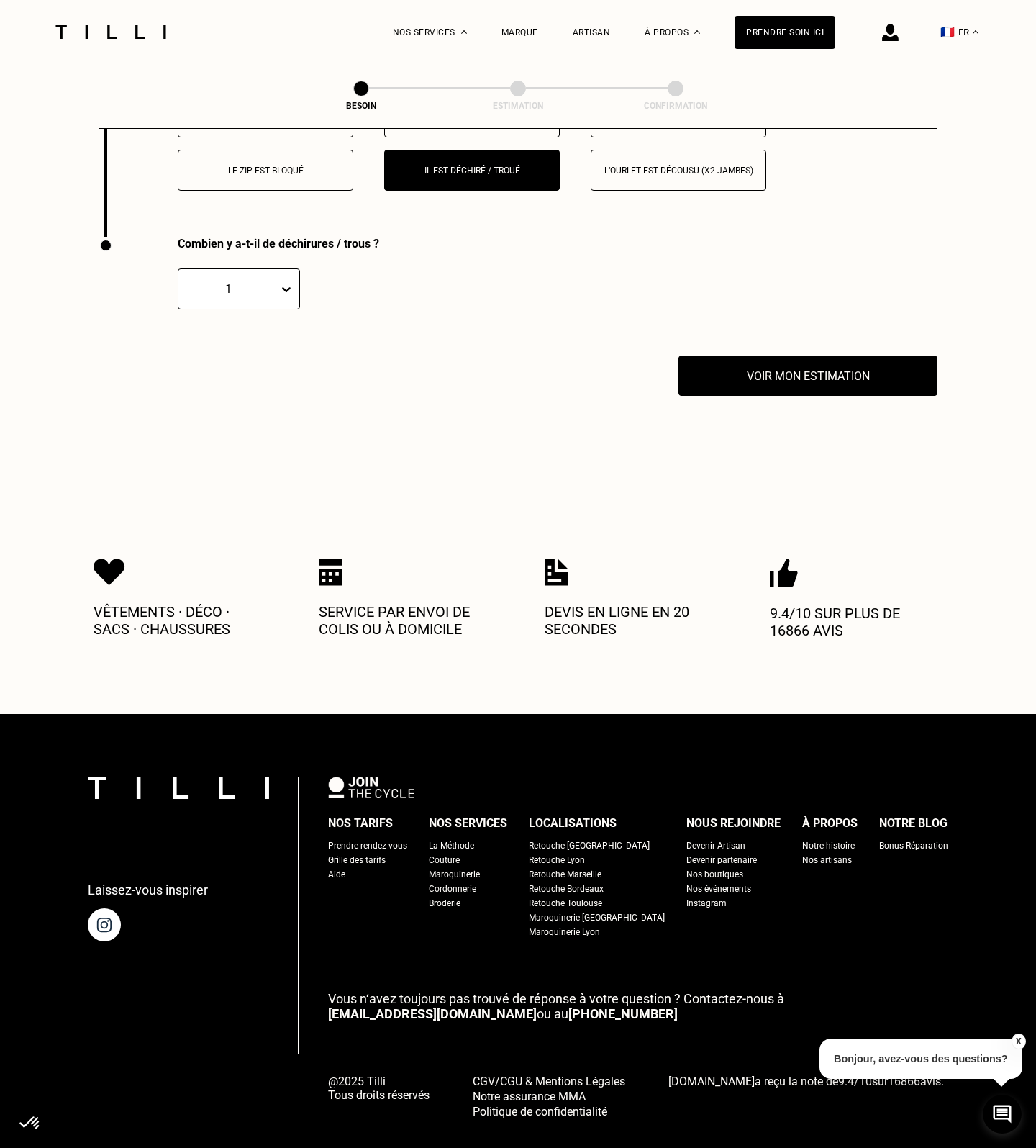
scroll to position [2781, 0]
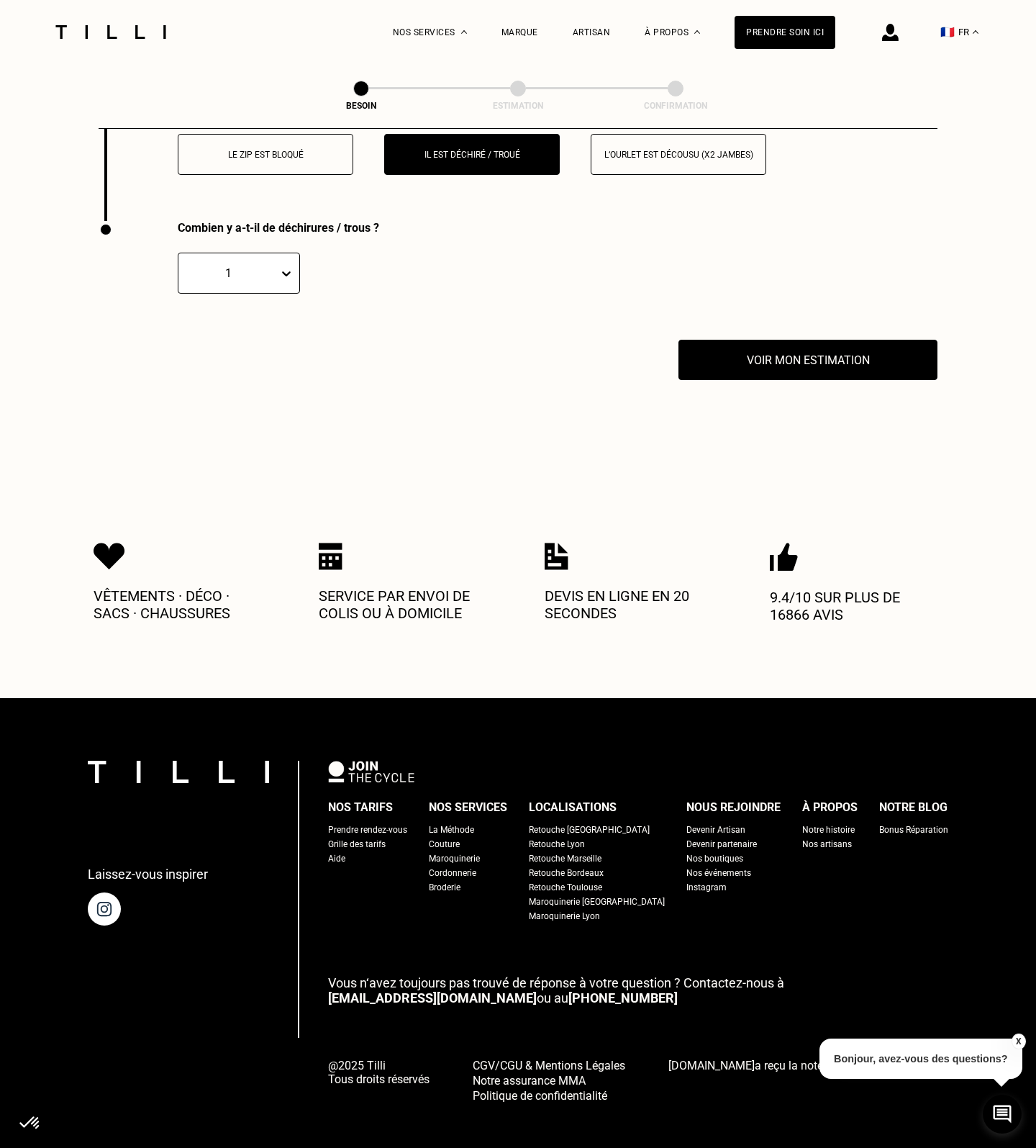
click at [285, 266] on icon at bounding box center [286, 273] width 14 height 14
click at [238, 329] on div "2" at bounding box center [239, 342] width 122 height 26
click at [864, 346] on button "Voir mon estimation" at bounding box center [808, 359] width 285 height 44
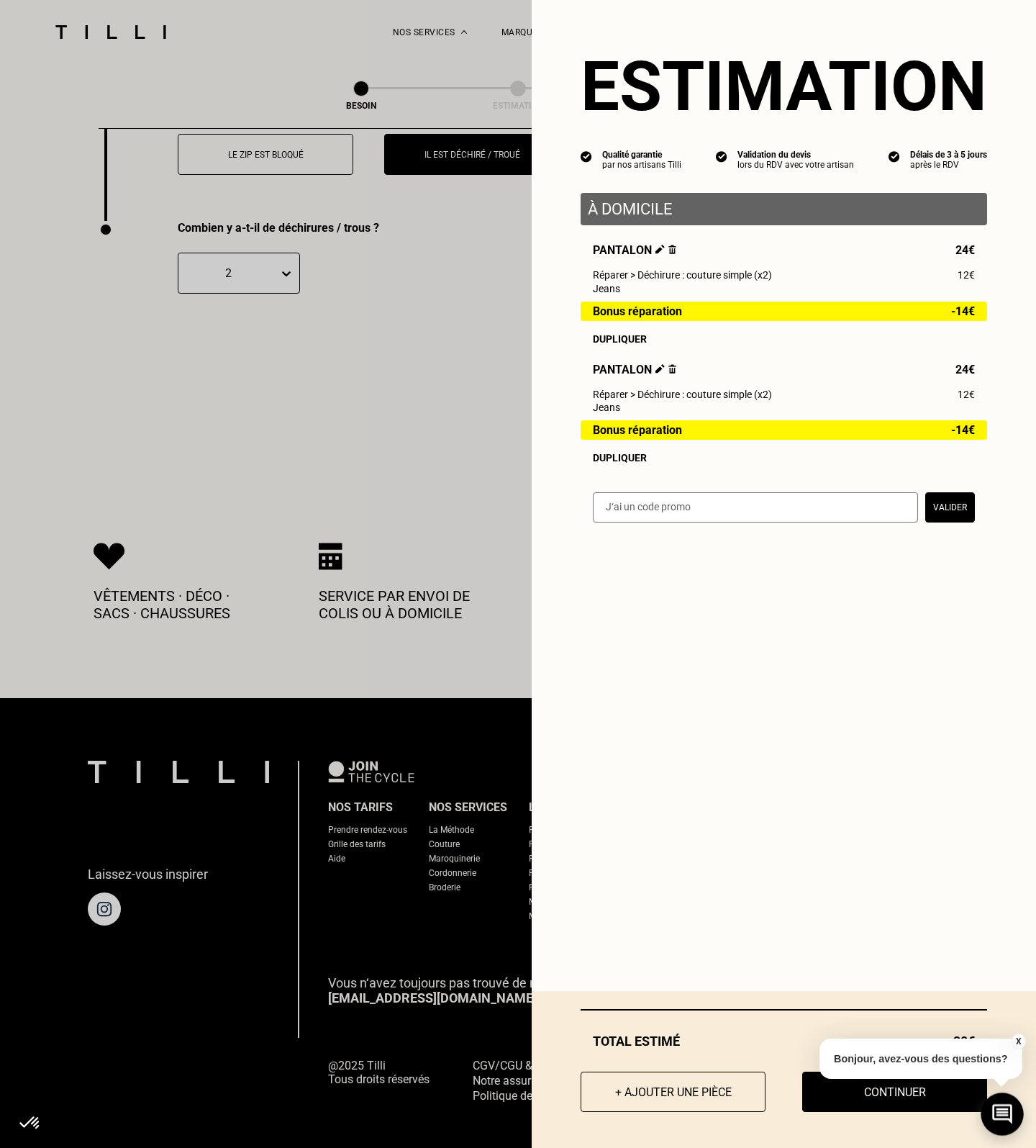
click at [1007, 1122] on icon at bounding box center [1003, 1114] width 24 height 38
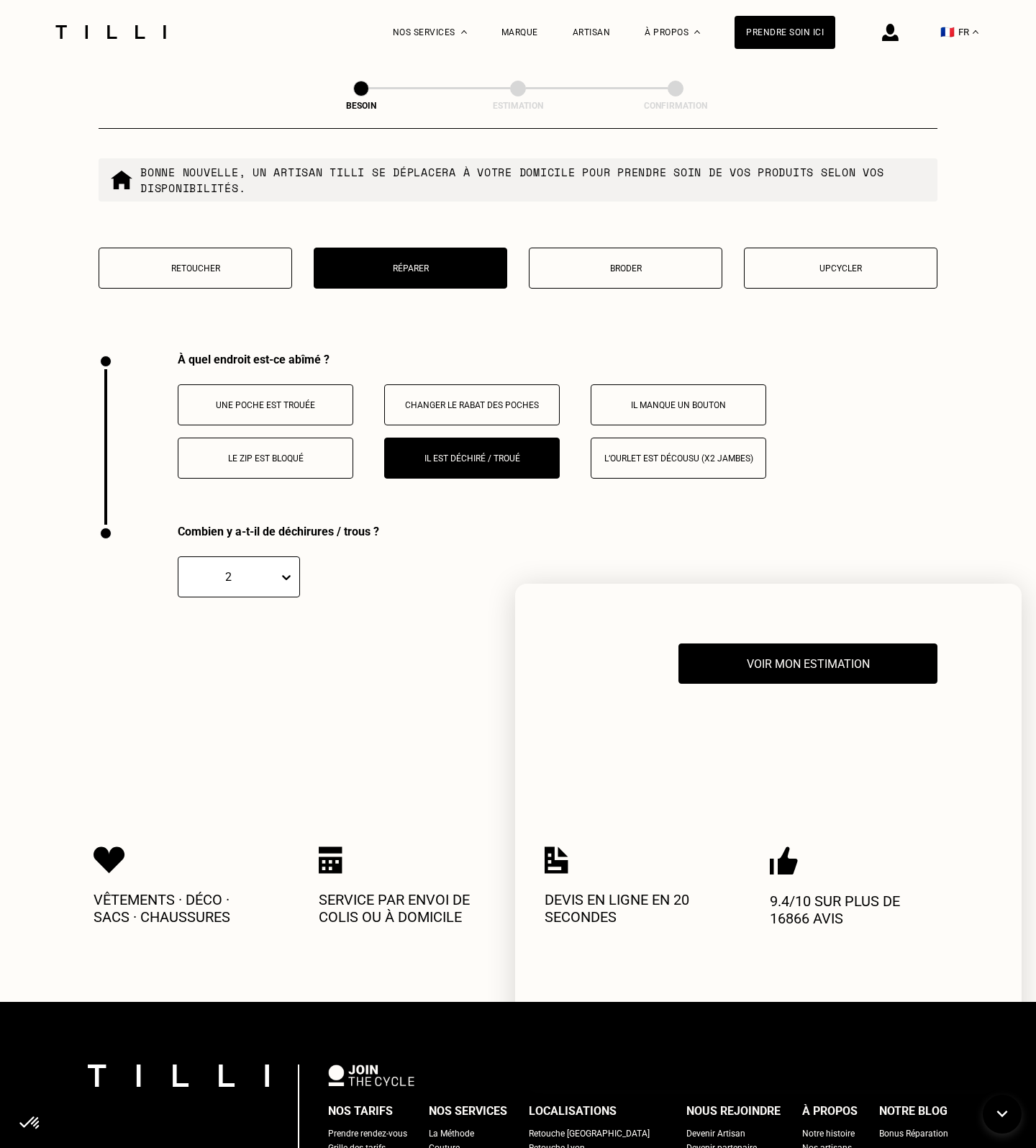
scroll to position [2482, 0]
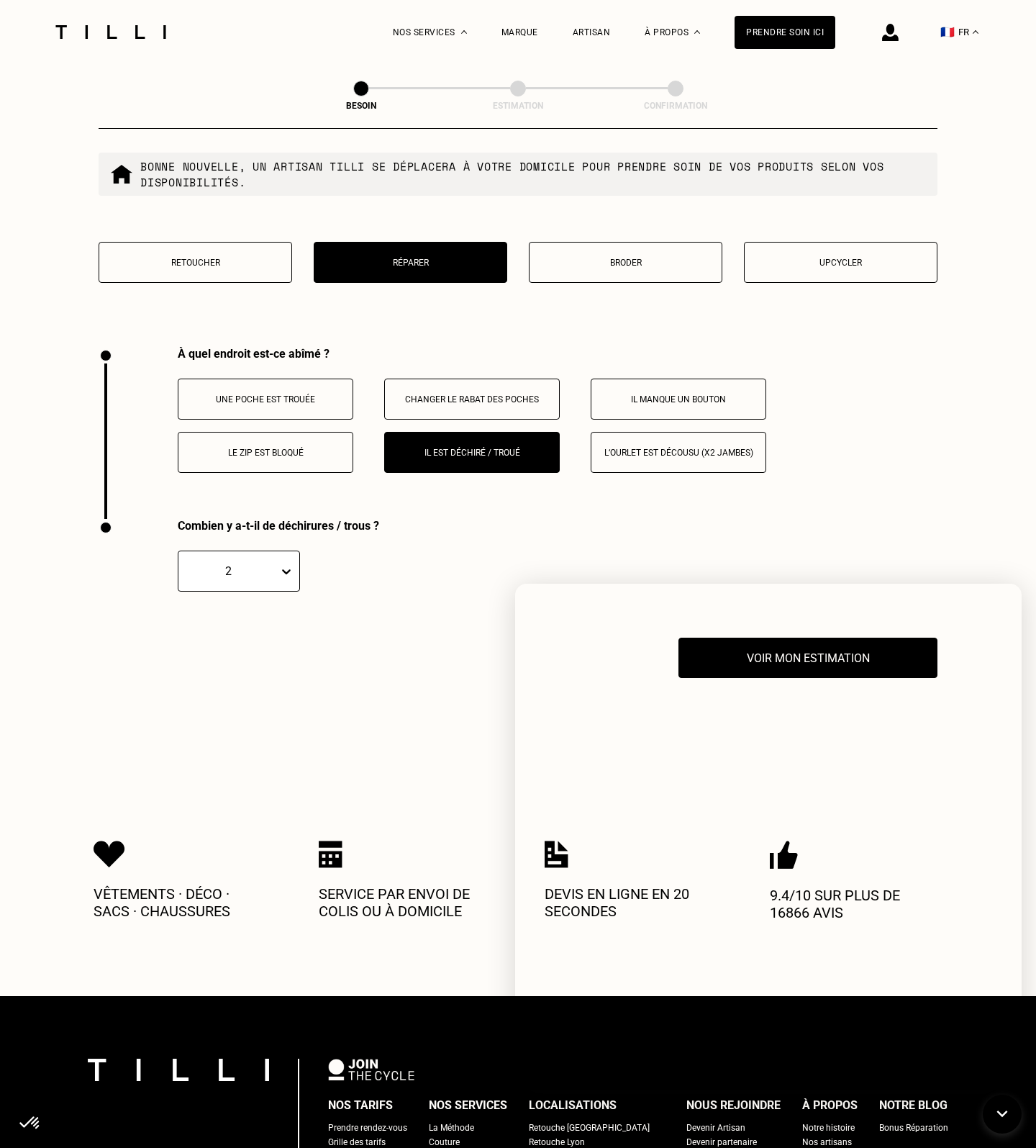
click at [879, 1120] on div "Bonus Réparation" at bounding box center [914, 1127] width 69 height 14
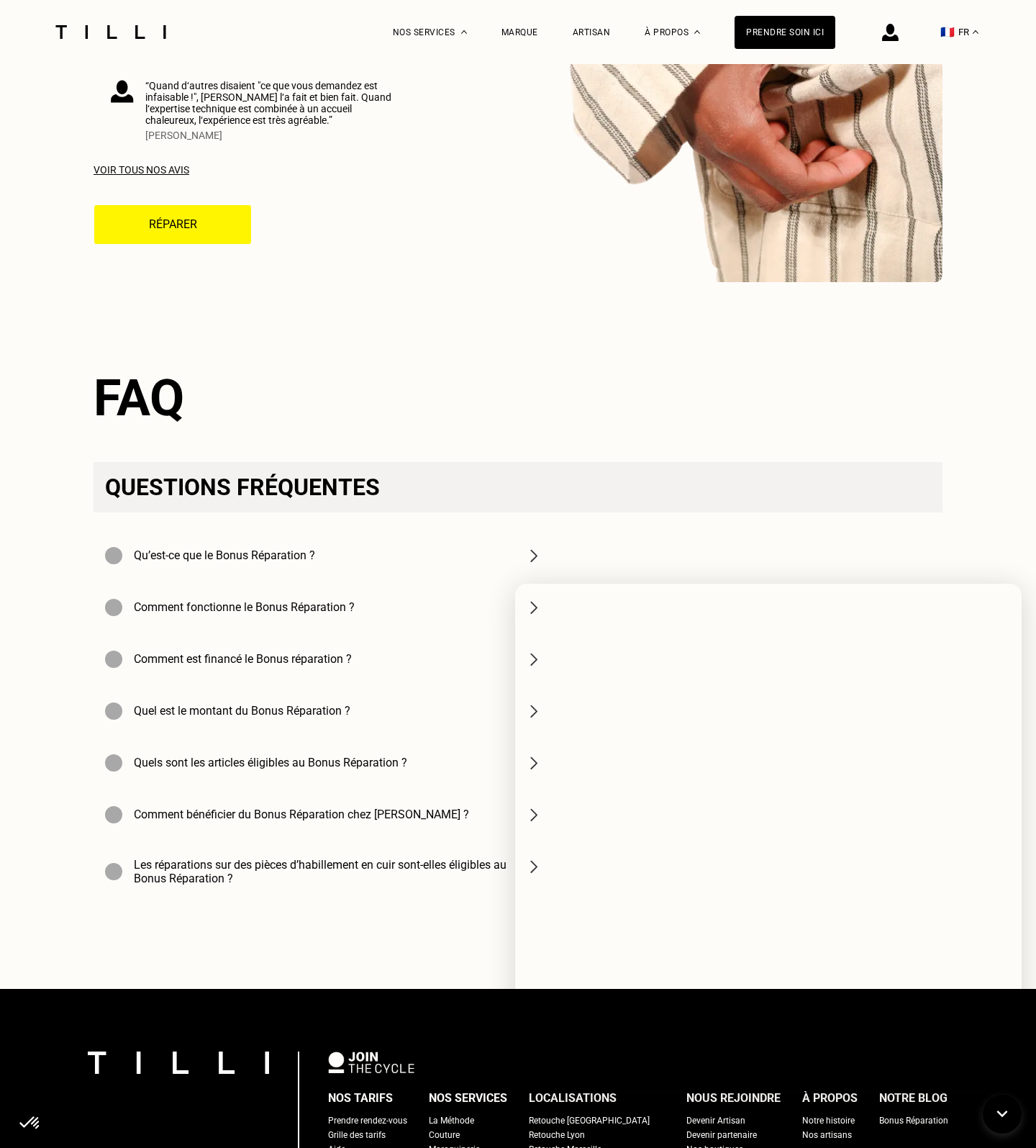
scroll to position [4087, 0]
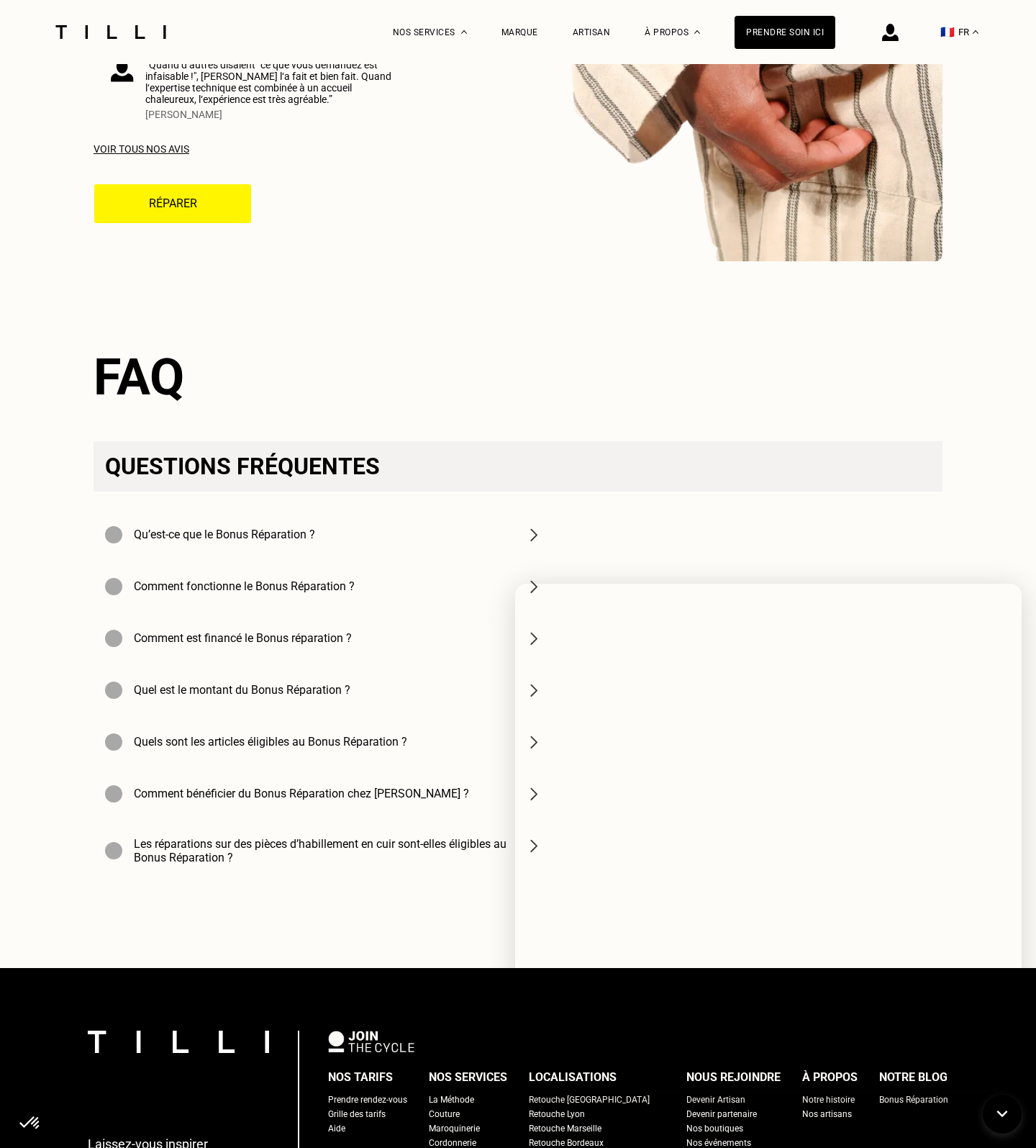
click at [257, 527] on h4 "Qu’est-ce que le Bonus Réparation ?" at bounding box center [224, 534] width 181 height 14
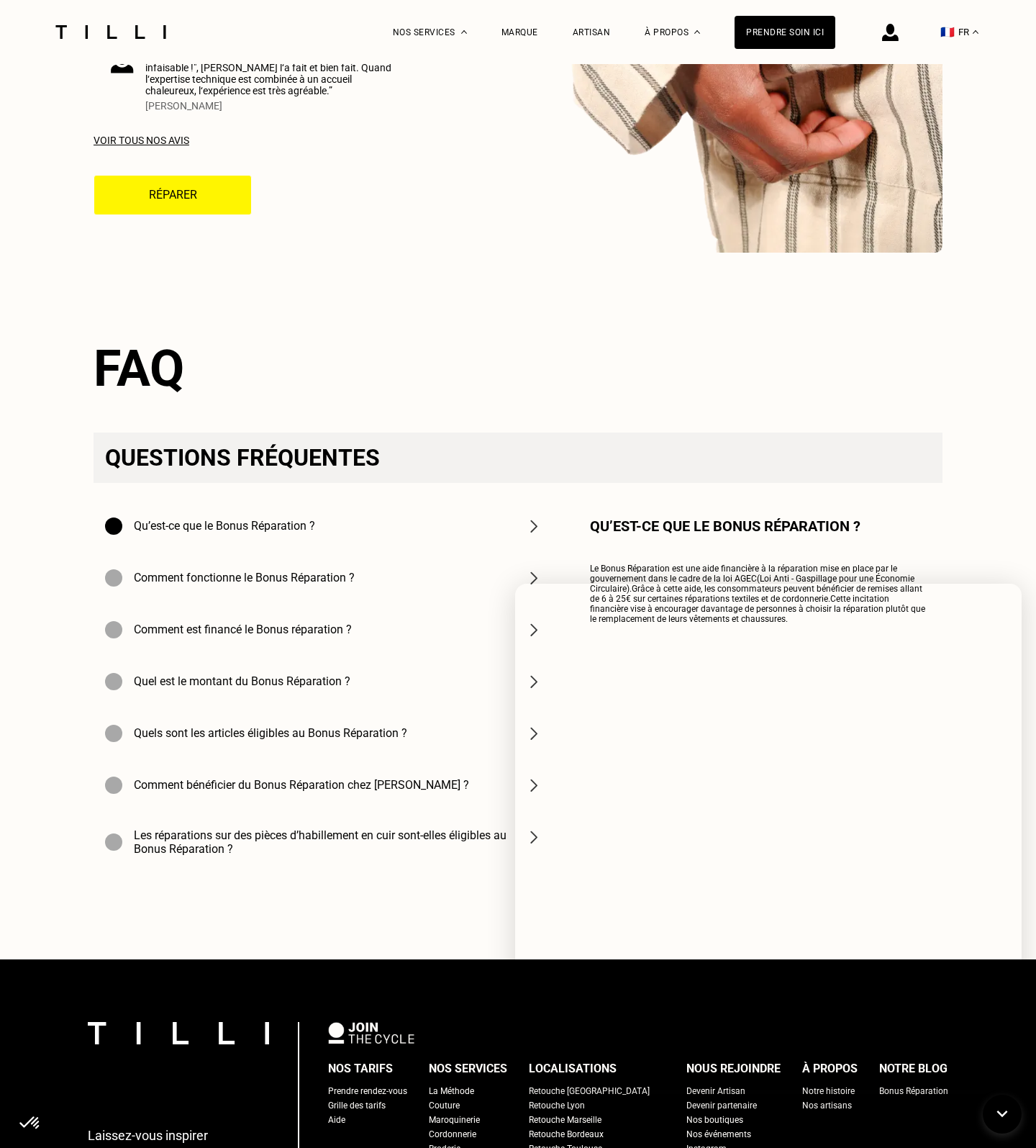
scroll to position [4048, 0]
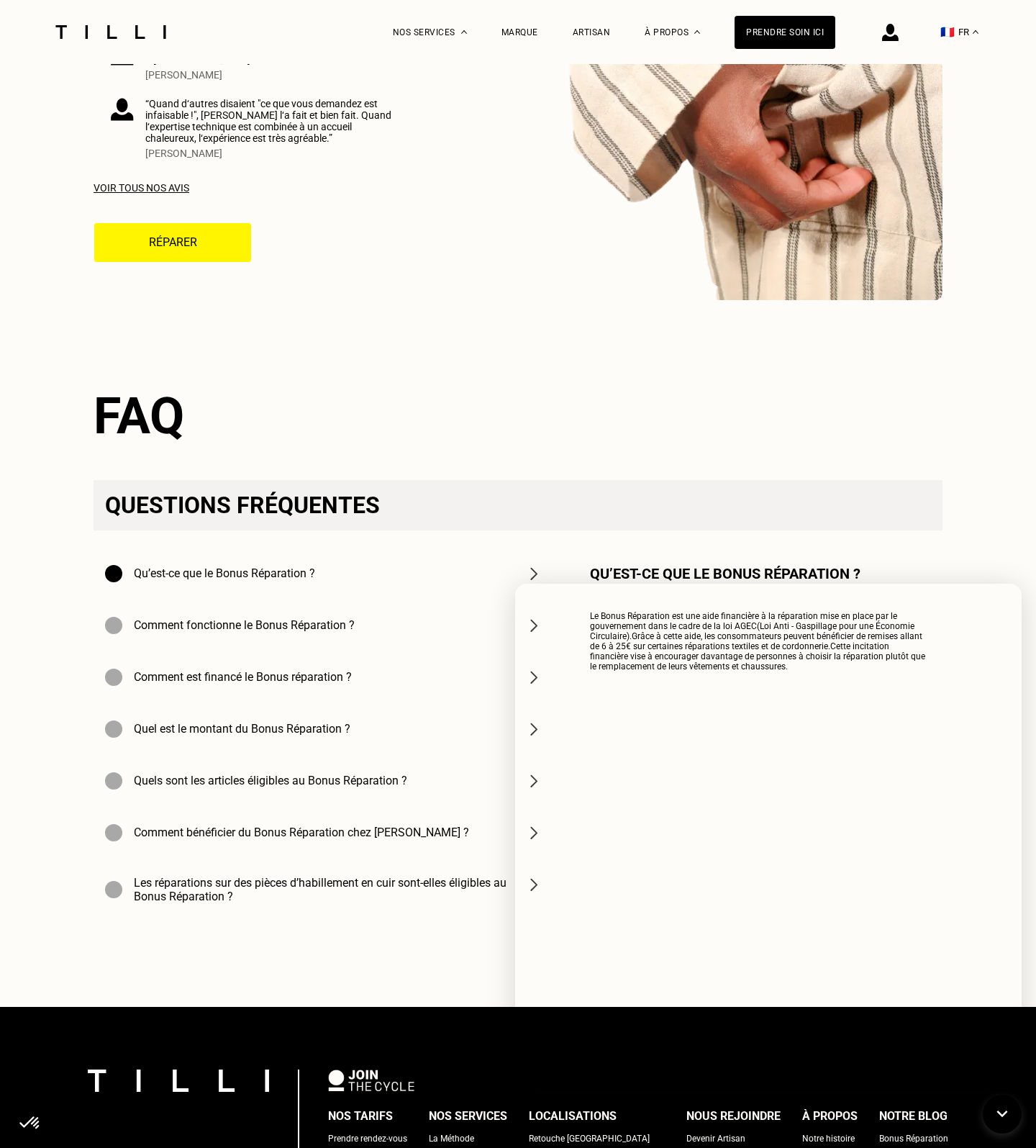
click at [587, 1131] on div "Retouche [GEOGRAPHIC_DATA]" at bounding box center [589, 1138] width 121 height 14
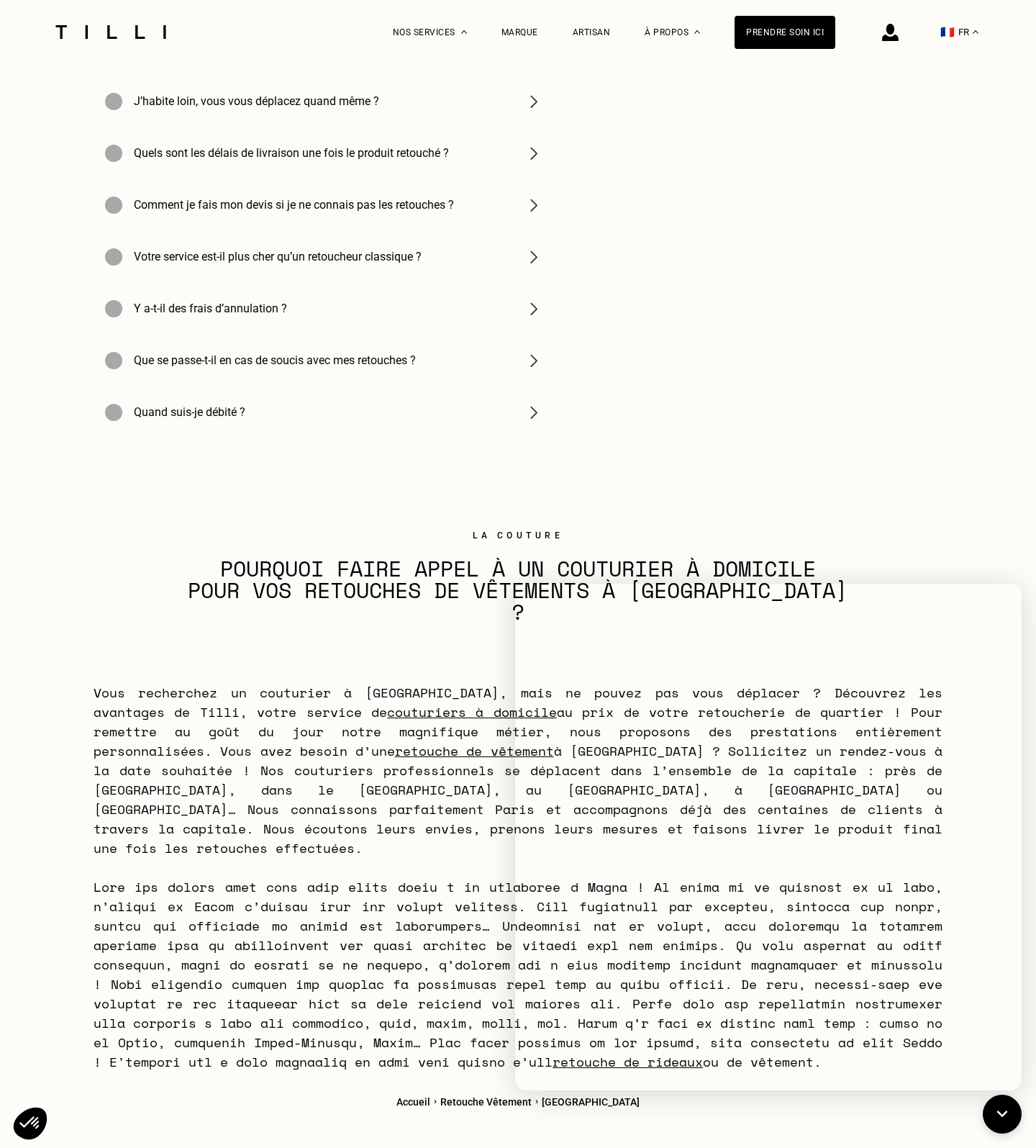
scroll to position [2885, 0]
